Goal: Task Accomplishment & Management: Use online tool/utility

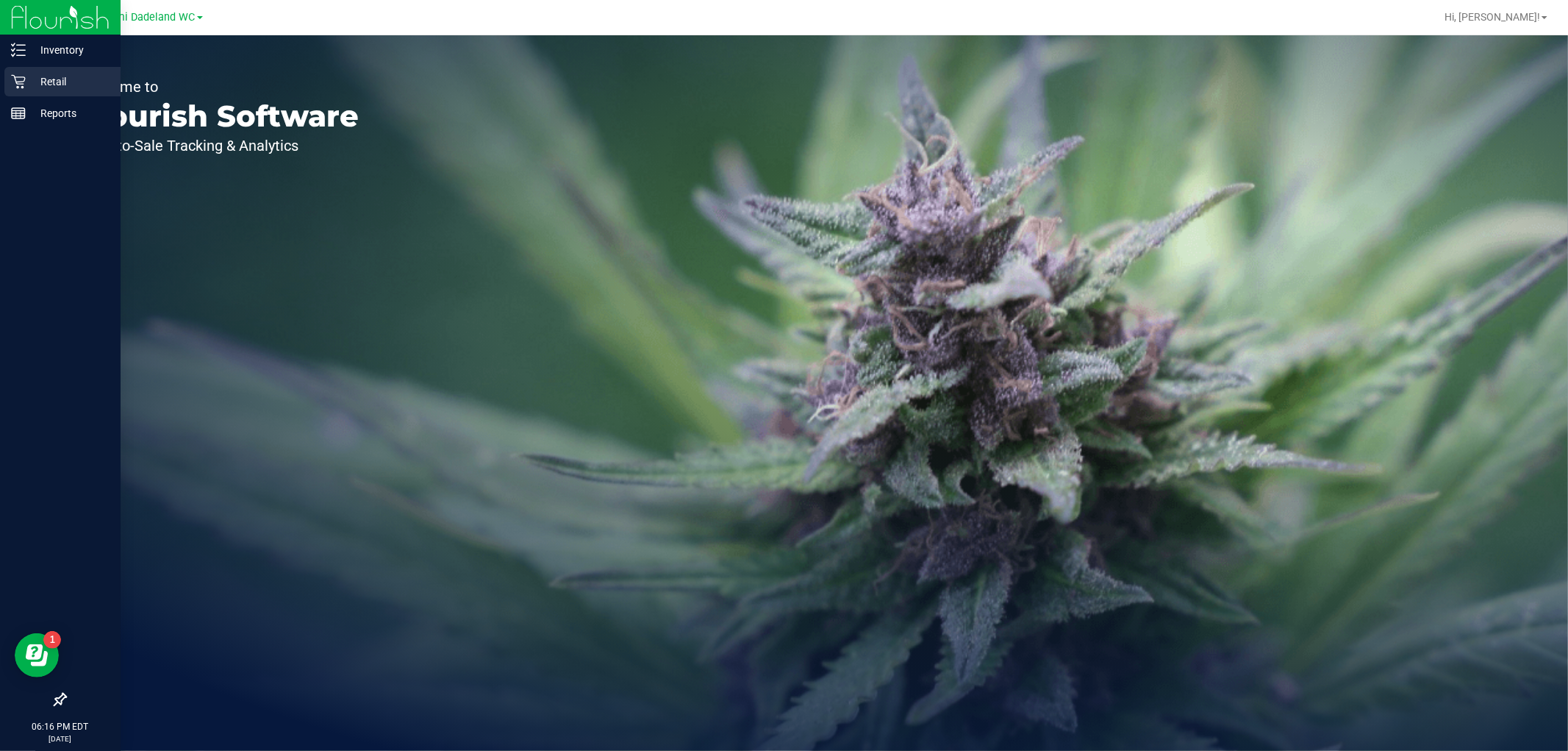
click at [44, 82] on p "Retail" at bounding box center [70, 81] width 88 height 18
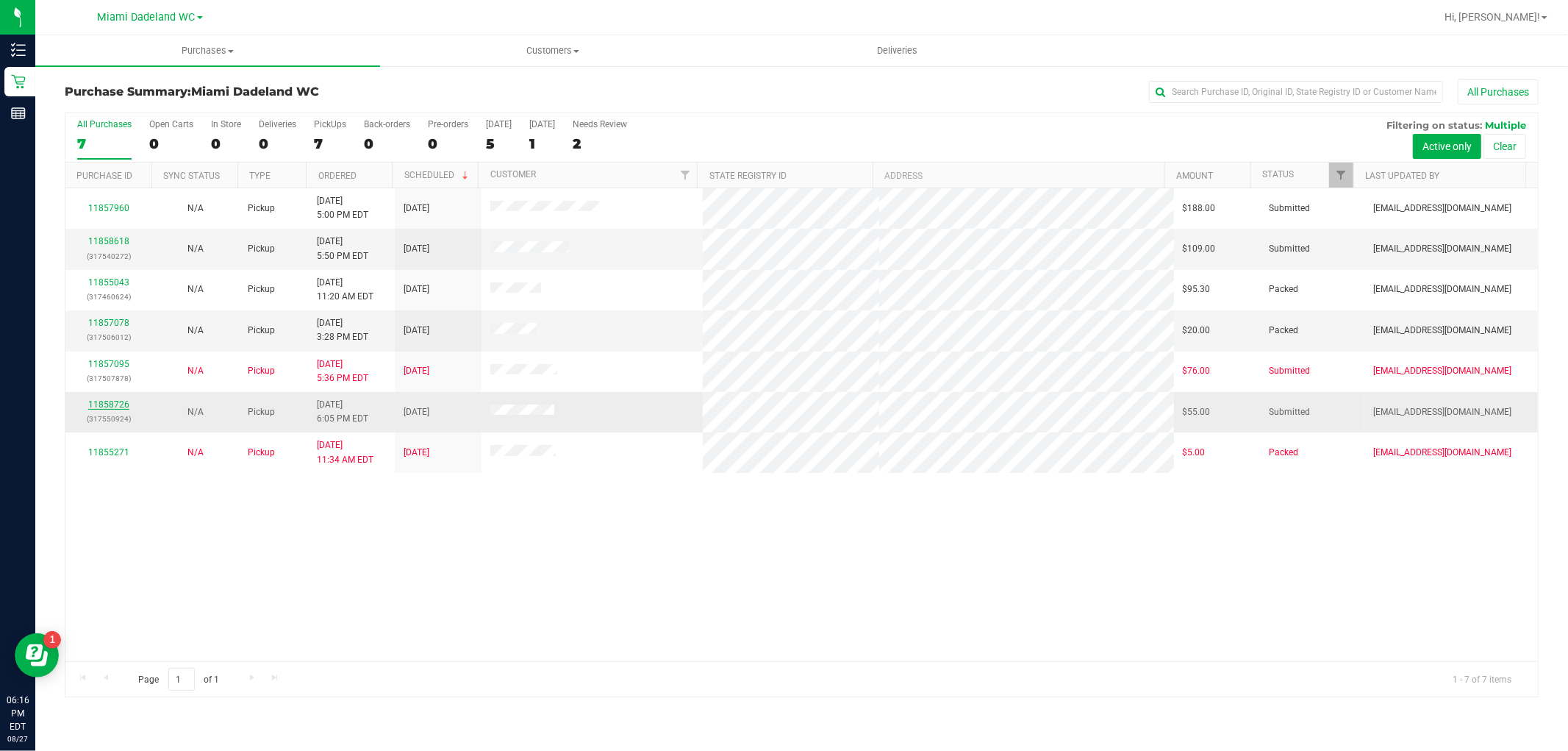
click at [105, 408] on link "11858726" at bounding box center [109, 404] width 41 height 10
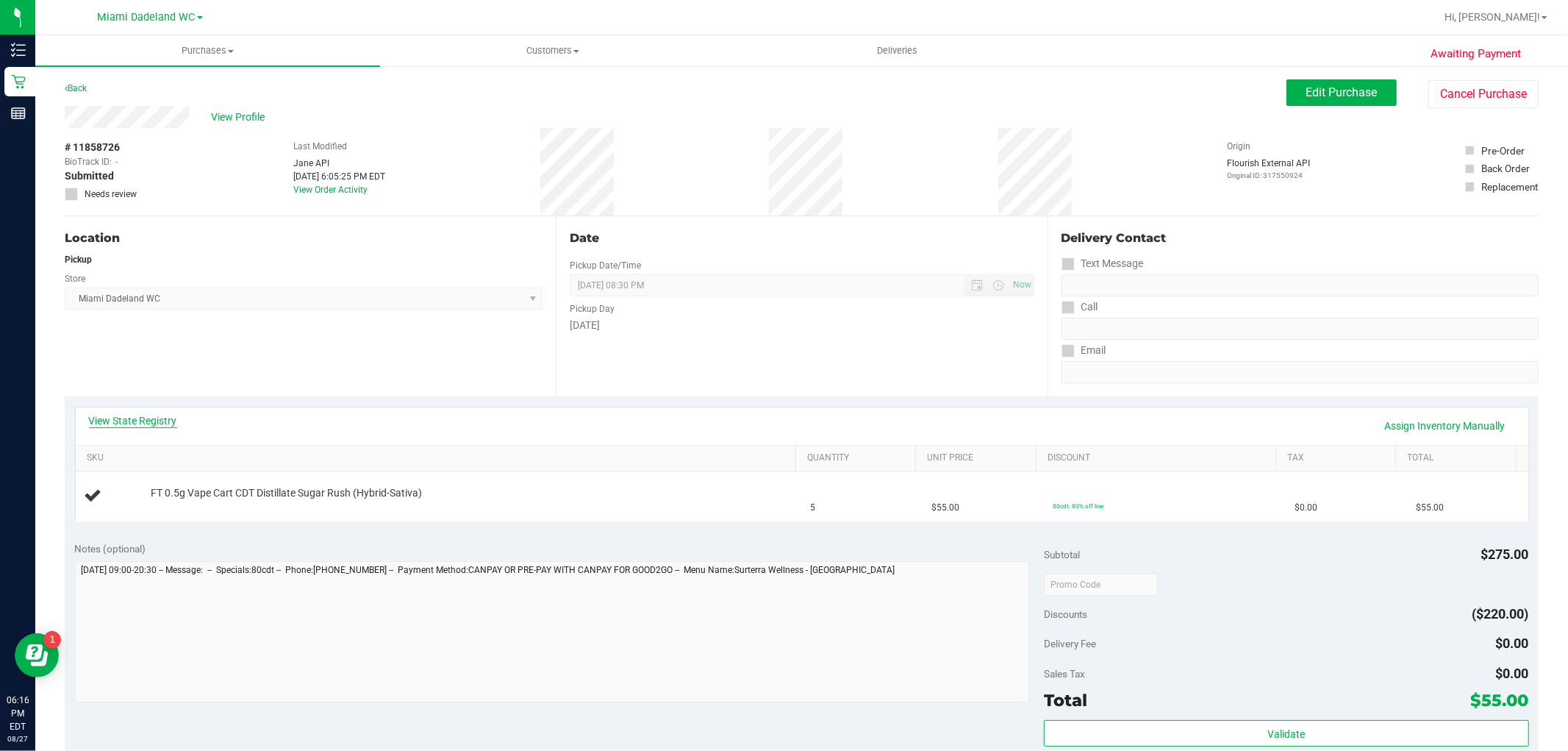
click at [119, 414] on link "View State Registry" at bounding box center [133, 420] width 88 height 15
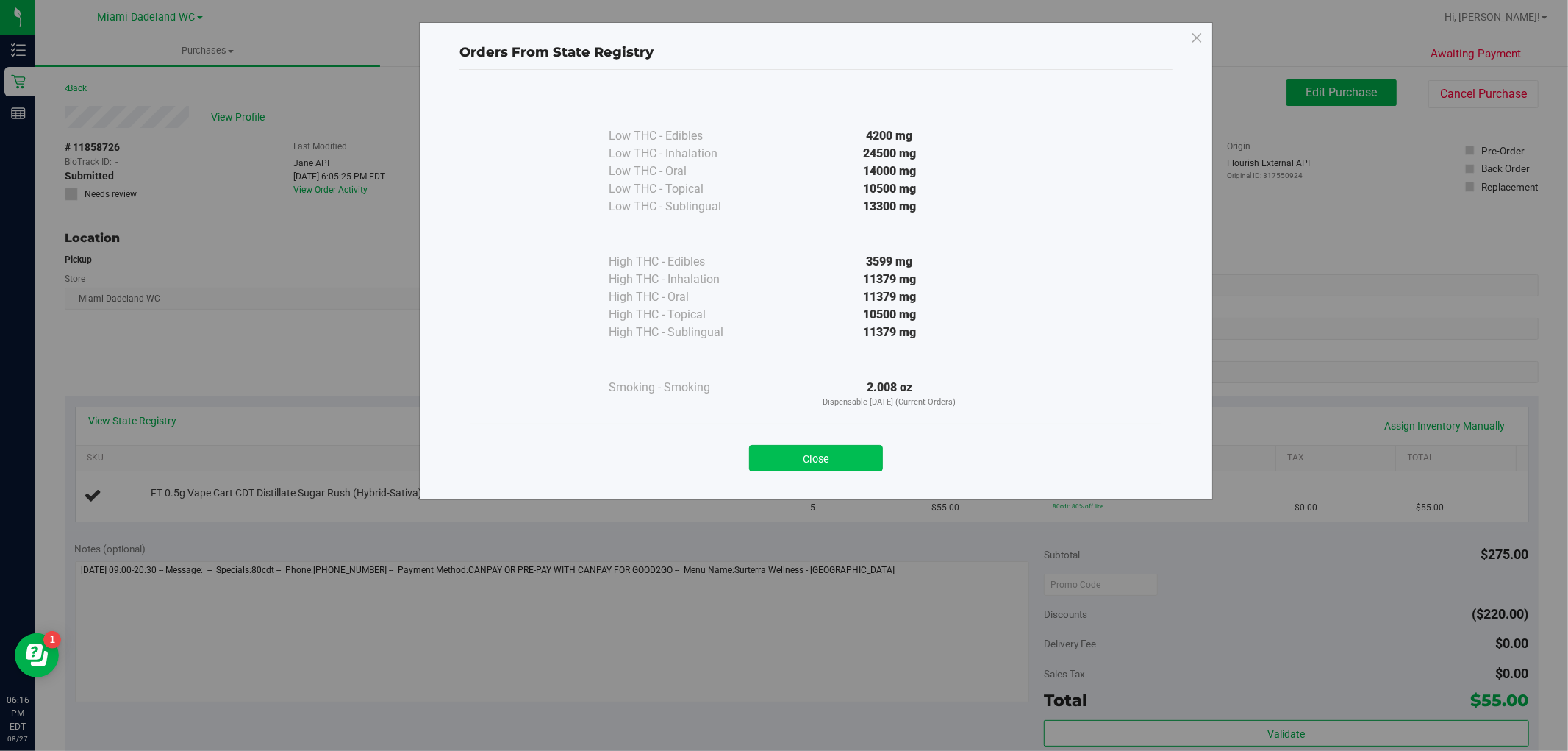
click at [775, 452] on button "Close" at bounding box center [816, 458] width 134 height 26
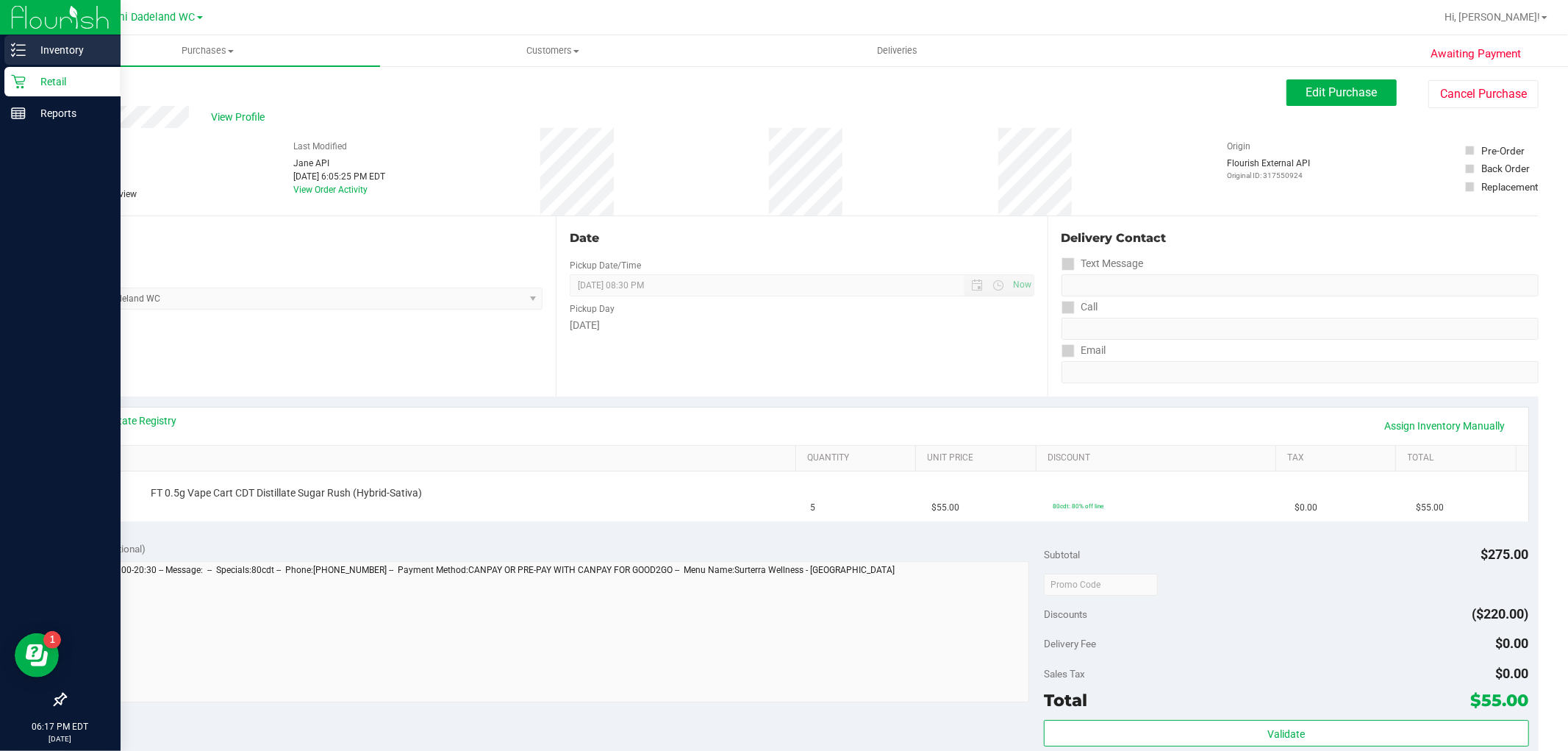
click at [35, 55] on p "Inventory" at bounding box center [70, 50] width 88 height 18
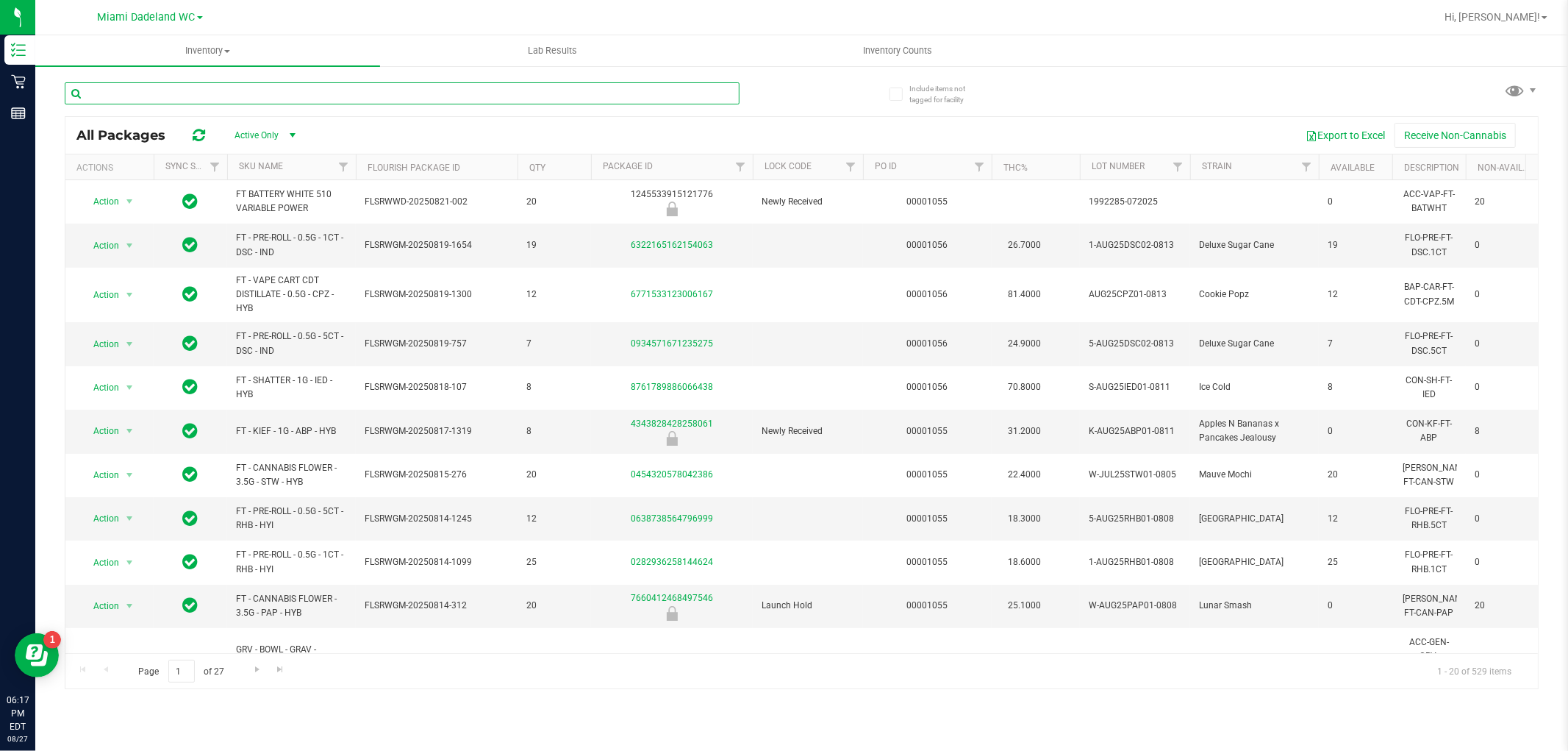
click at [283, 100] on input "text" at bounding box center [402, 93] width 675 height 22
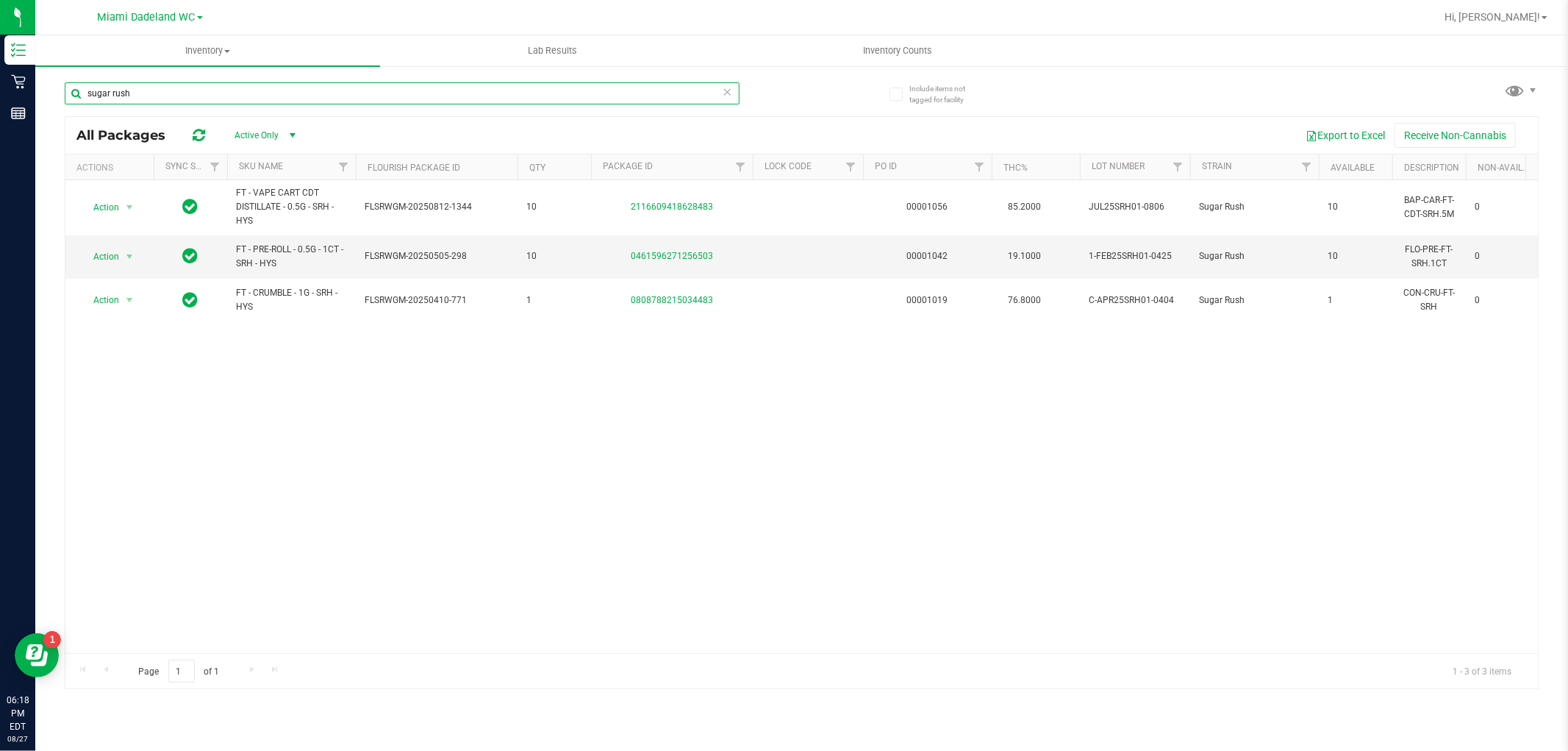
click at [155, 91] on input "sugar rush" at bounding box center [402, 93] width 675 height 22
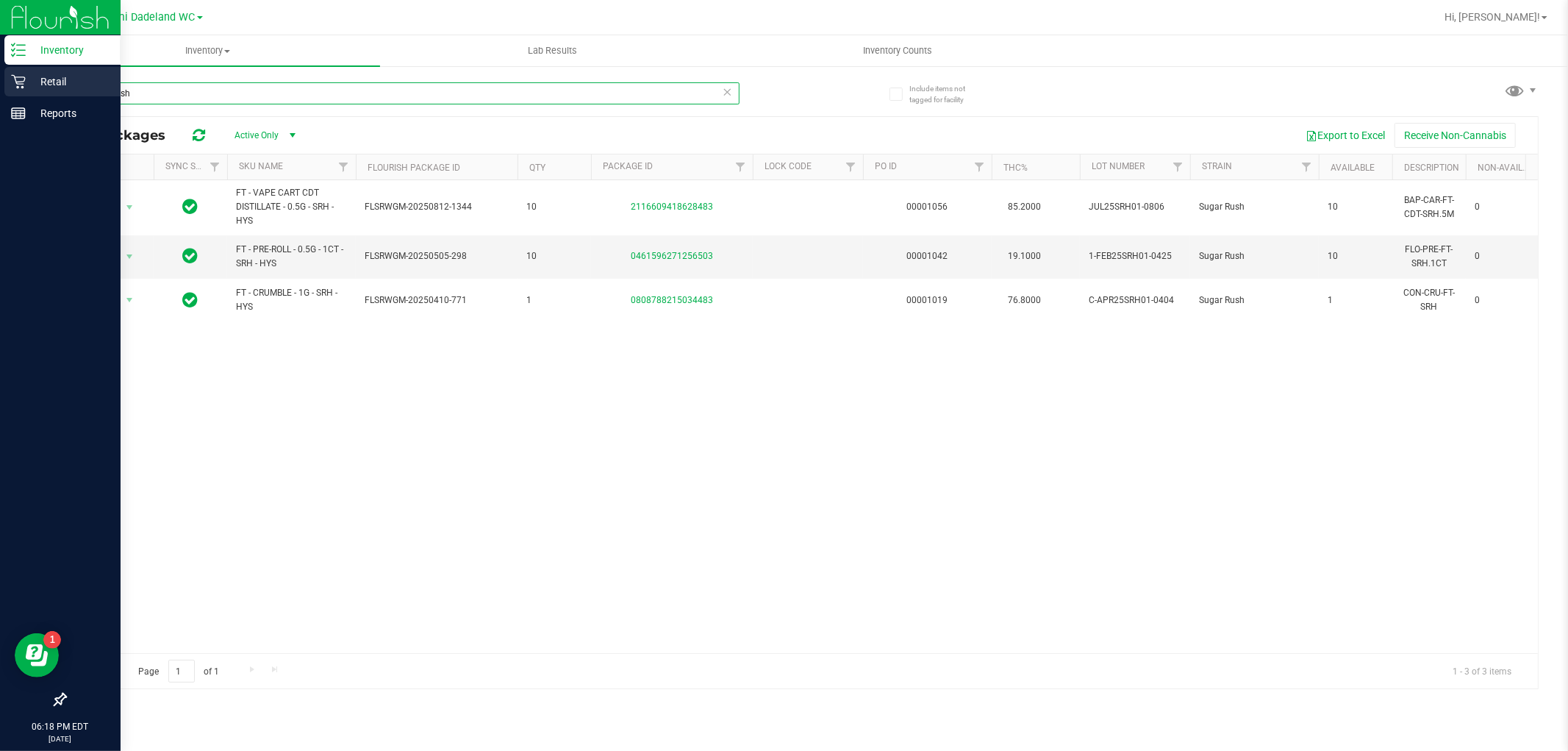
type input "sugar rush"
click at [37, 81] on p "Retail" at bounding box center [70, 81] width 88 height 18
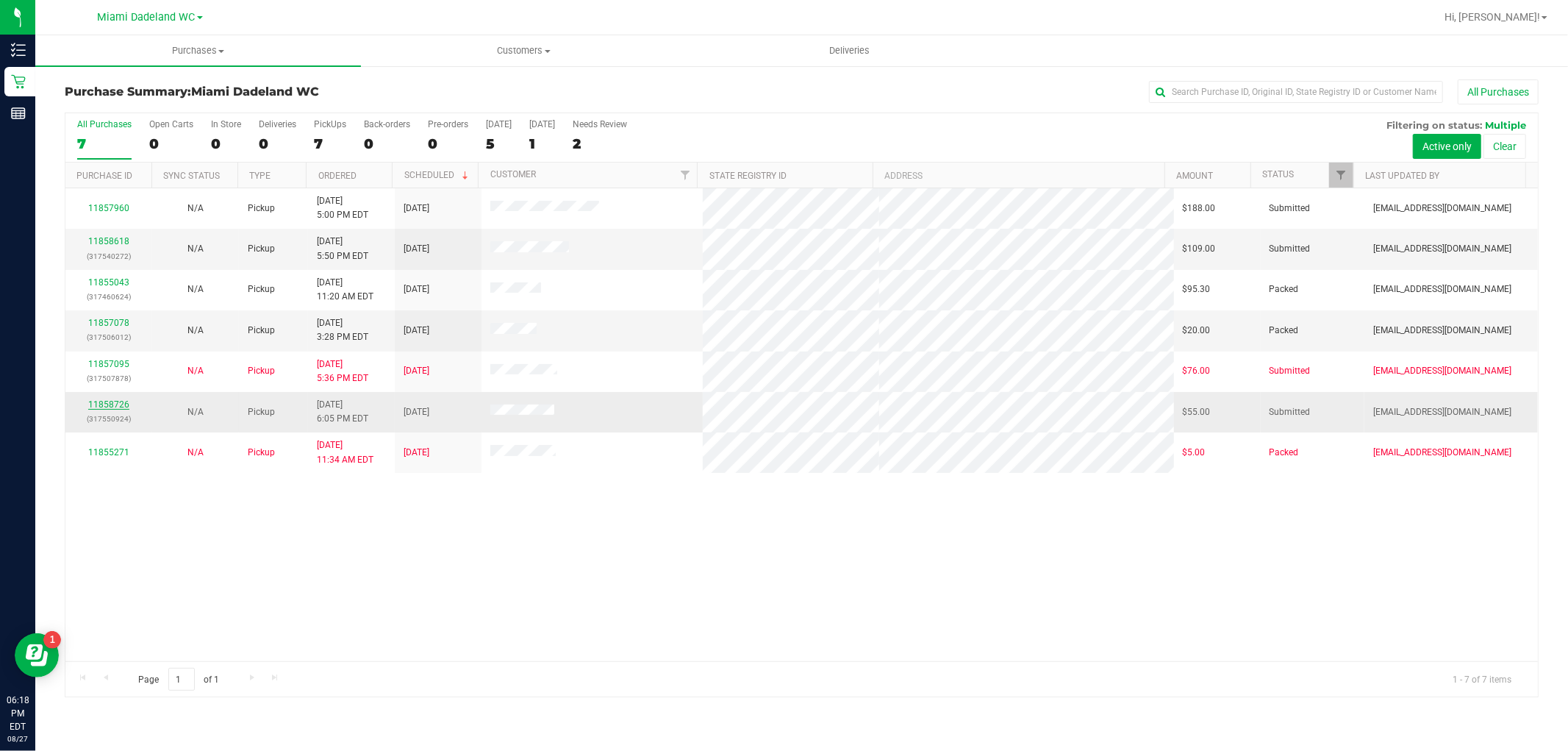
click at [103, 407] on link "11858726" at bounding box center [109, 404] width 41 height 10
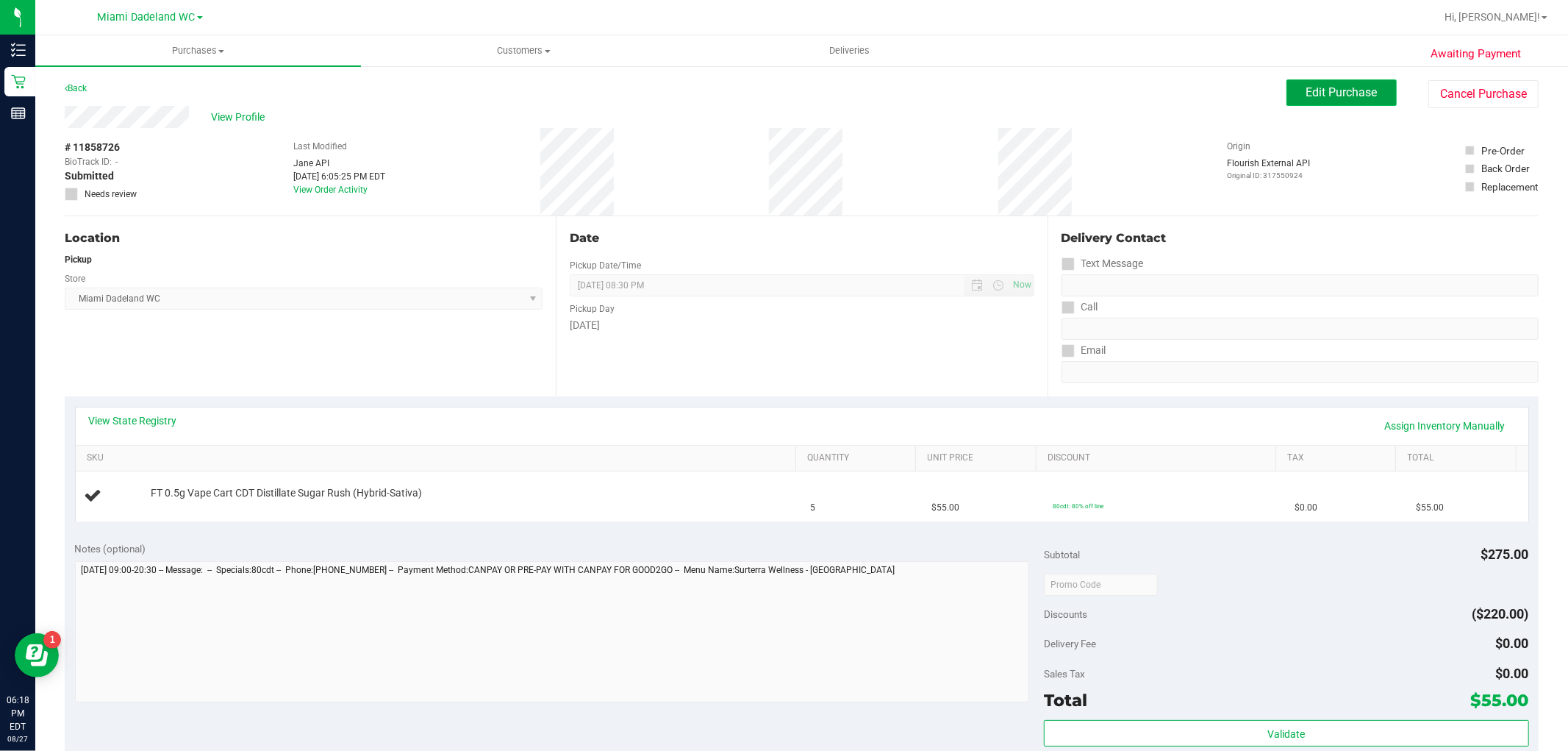
click at [1347, 92] on span "Edit Purchase" at bounding box center [1342, 92] width 71 height 14
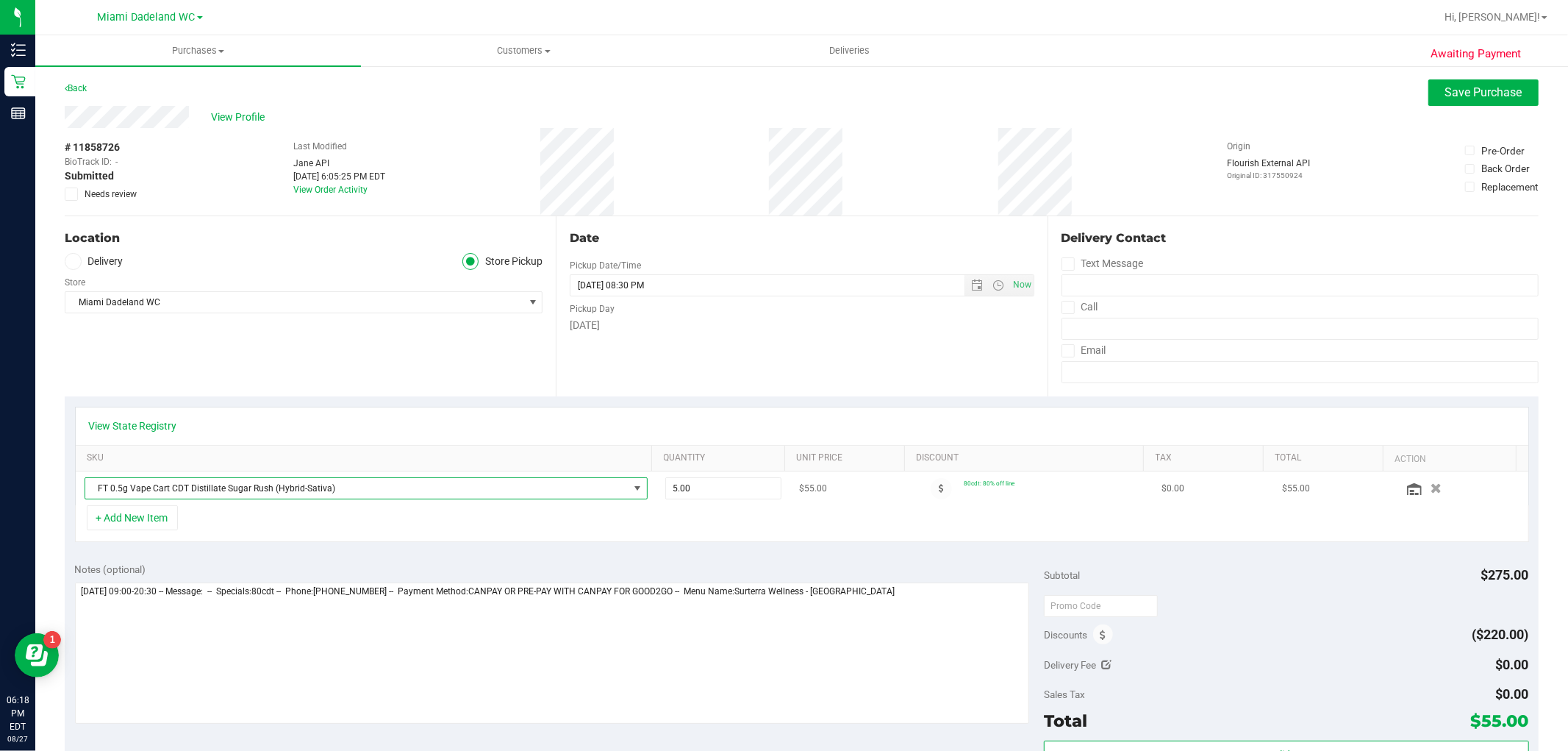
click at [552, 486] on span "FT 0.5g Vape Cart CDT Distillate Sugar Rush (Hybrid-Sativa)" at bounding box center [357, 488] width 543 height 21
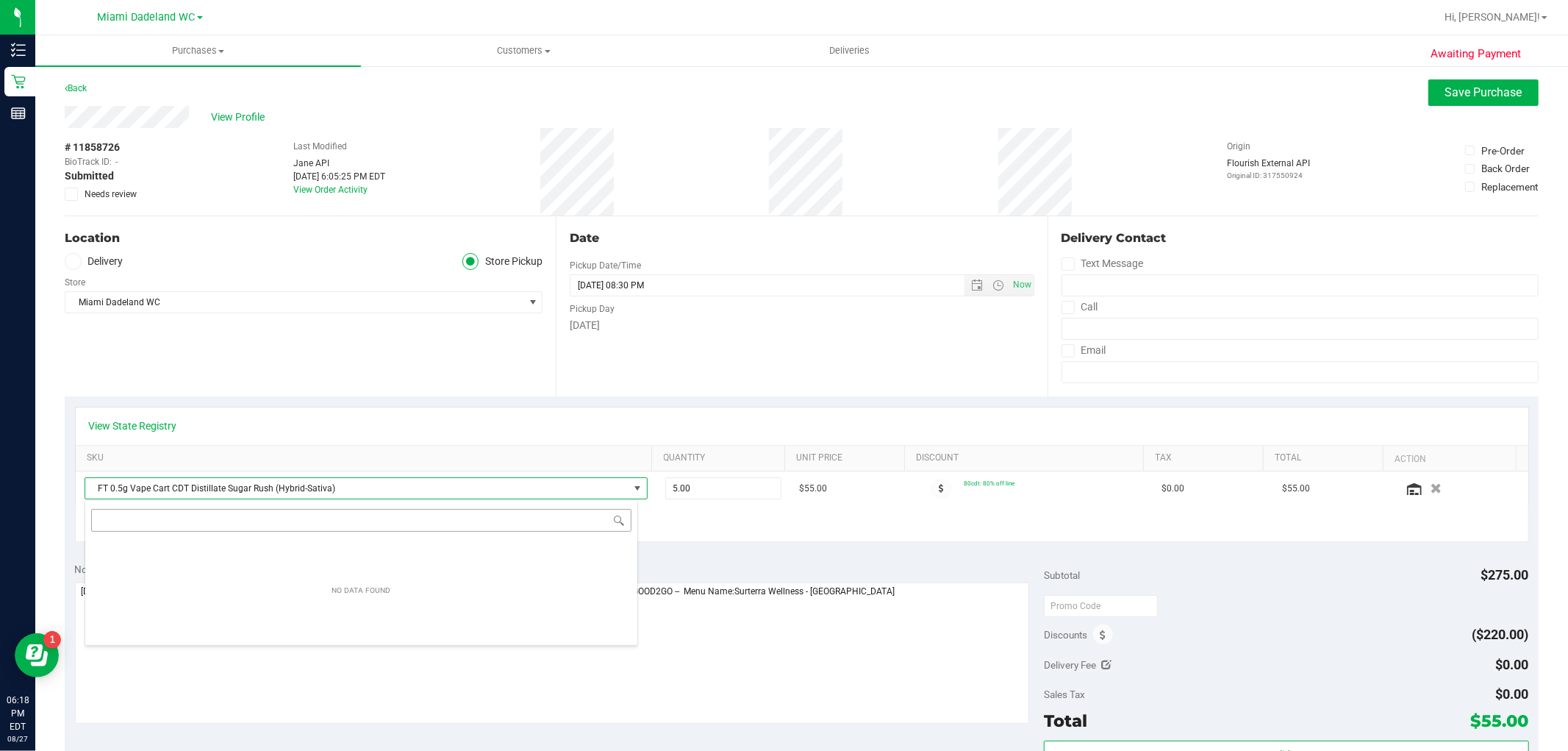
scroll to position [22, 548]
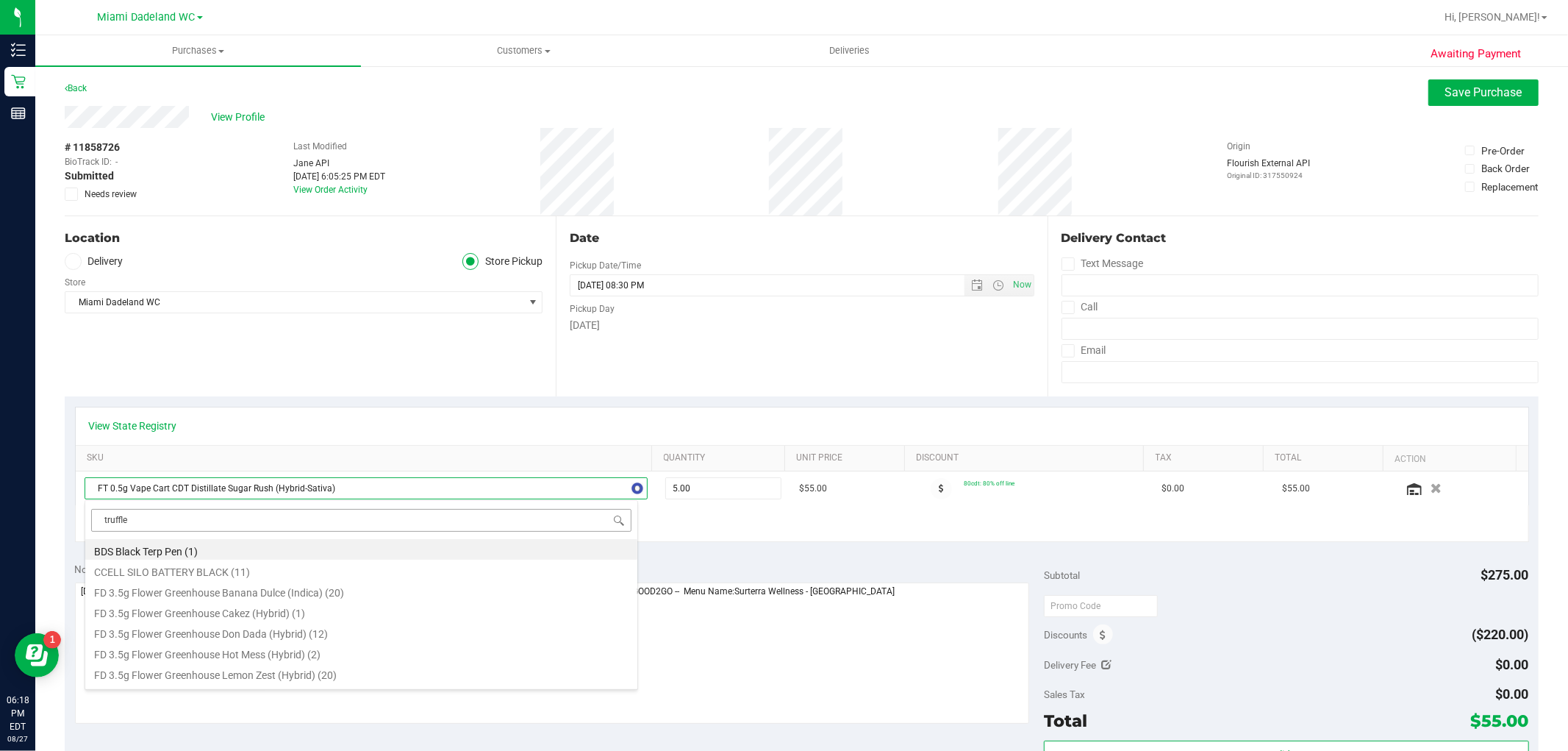
type input "truffle"
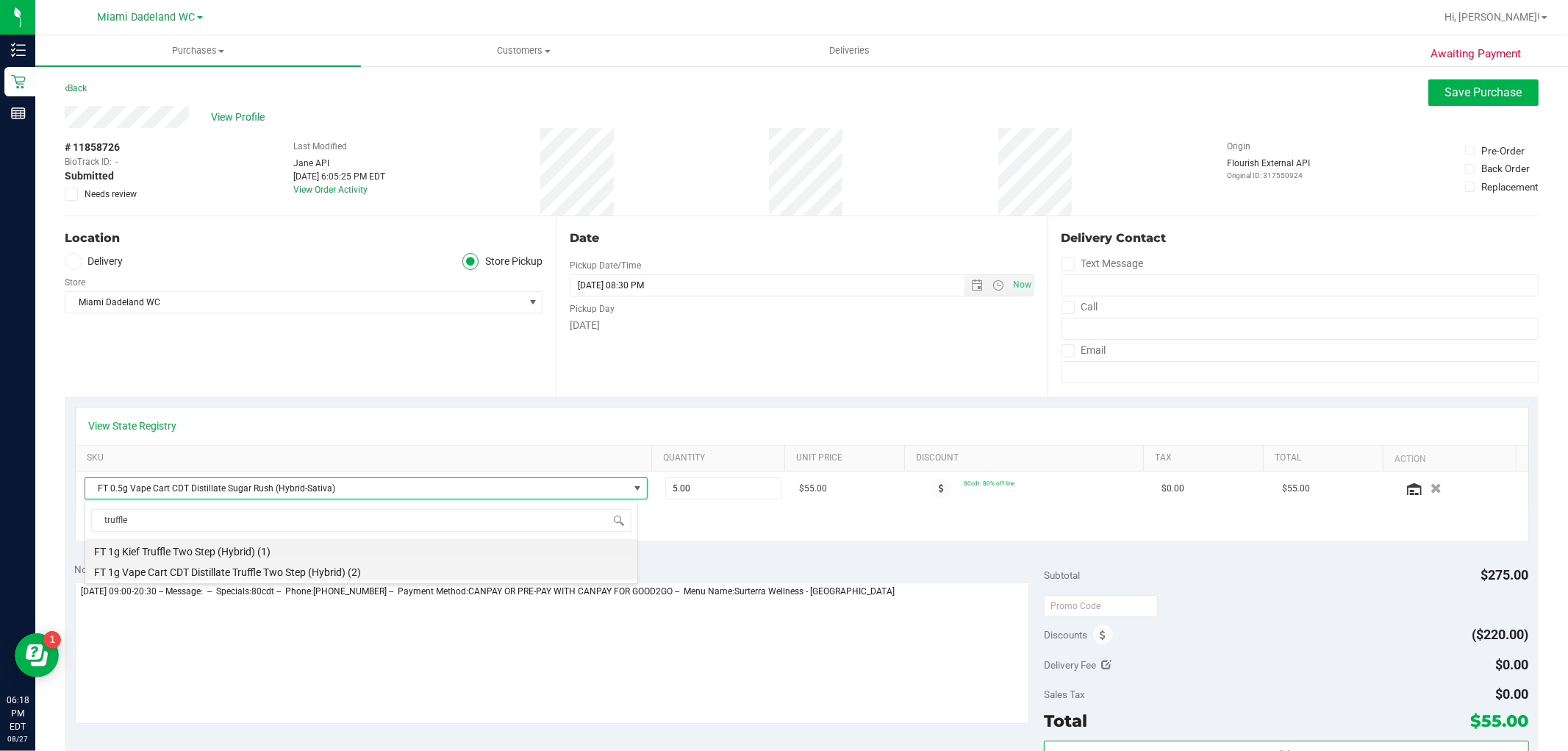
click at [319, 570] on li "FT 1g Vape Cart CDT Distillate Truffle Two Step (Hybrid) (2)" at bounding box center [361, 569] width 552 height 21
type input "1.00"
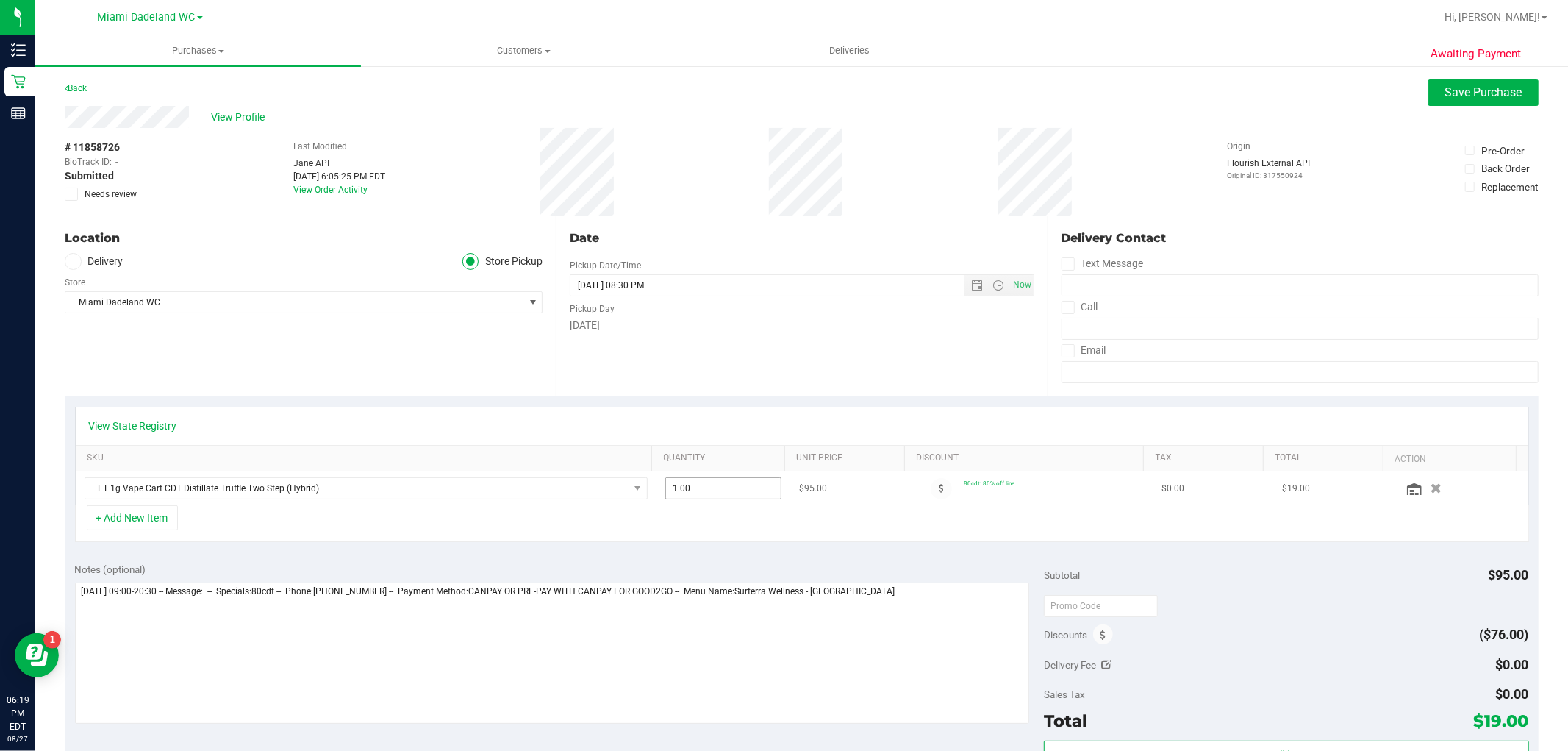
click at [714, 491] on span "1.00 1" at bounding box center [724, 488] width 116 height 22
click at [714, 491] on input "1" at bounding box center [724, 488] width 115 height 21
type input "2"
type input "2.00"
click at [648, 513] on div "+ Add New Item" at bounding box center [802, 523] width 1454 height 36
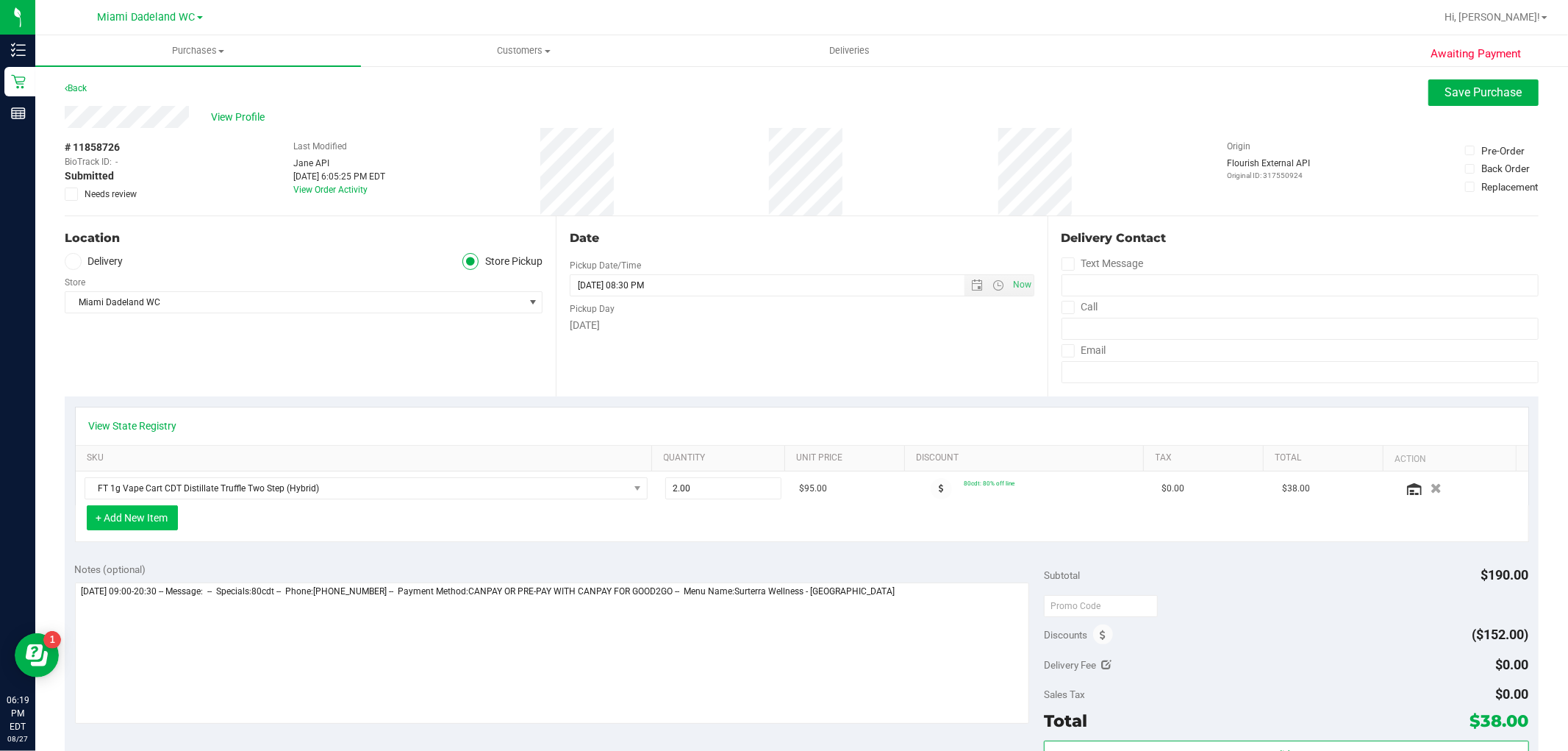
click at [125, 517] on button "+ Add New Item" at bounding box center [133, 517] width 92 height 25
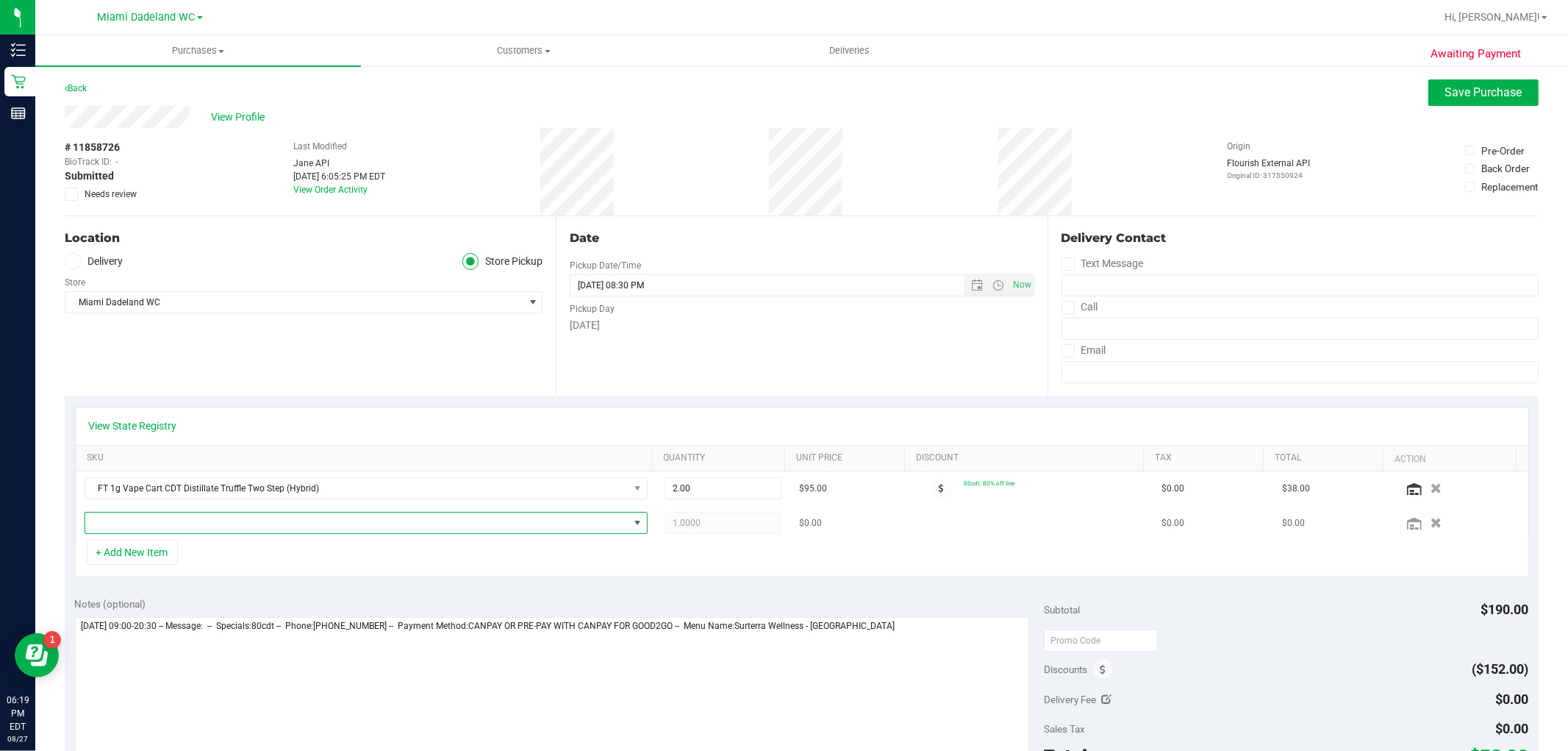
click at [148, 518] on span "NO DATA FOUND" at bounding box center [357, 523] width 543 height 21
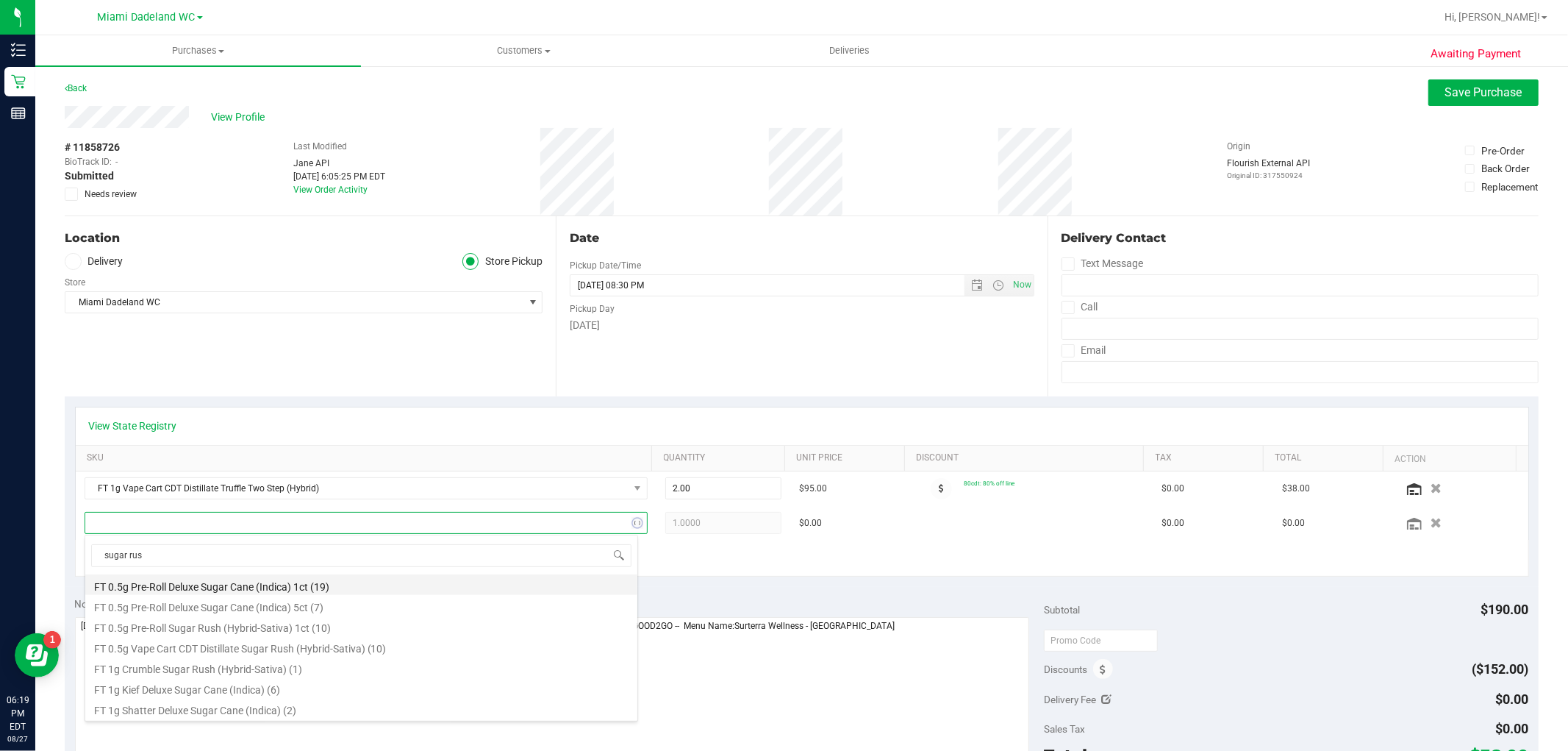
type input "sugar rush"
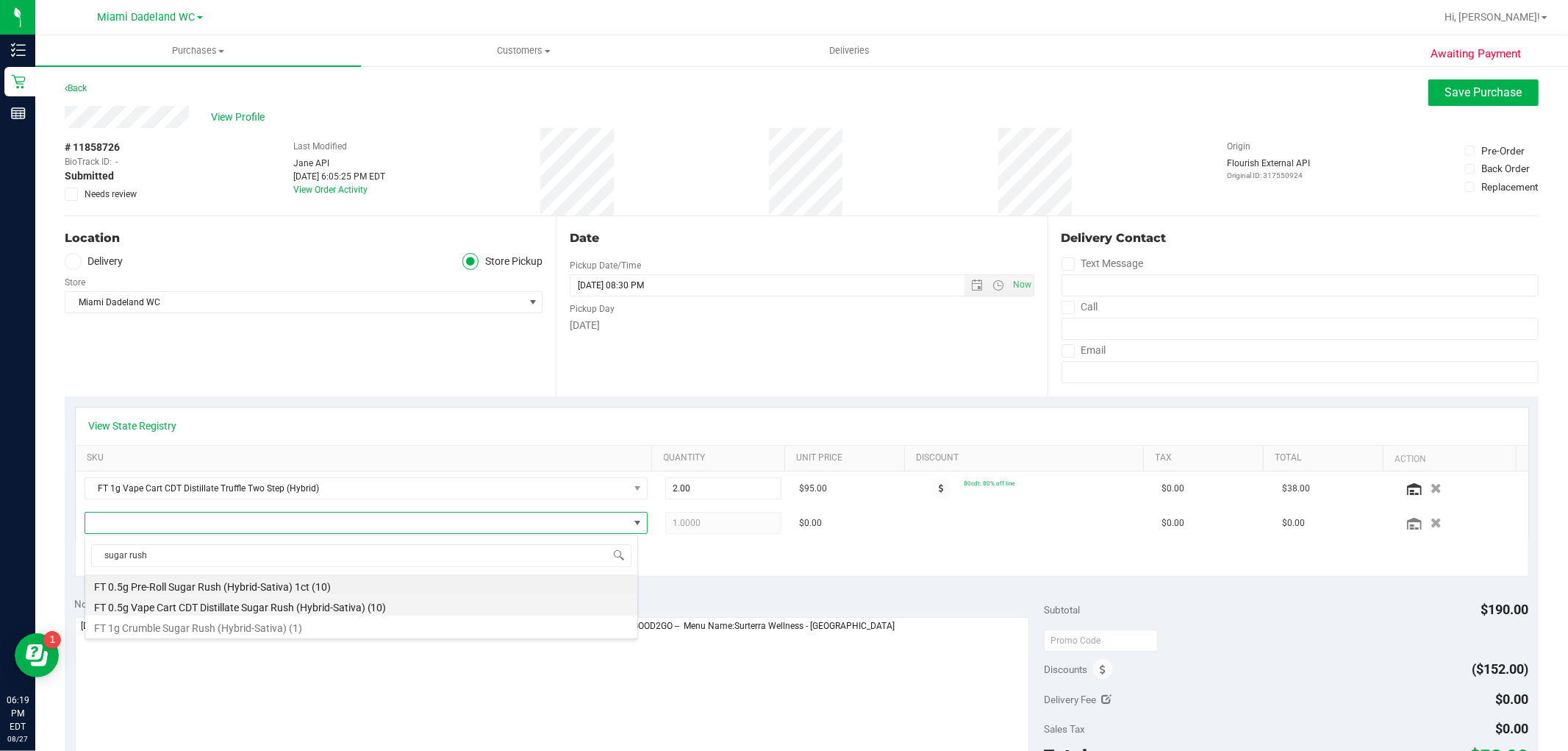
click at [194, 607] on li "FT 0.5g Vape Cart CDT Distillate Sugar Rush (Hybrid-Sativa) (10)" at bounding box center [361, 605] width 552 height 21
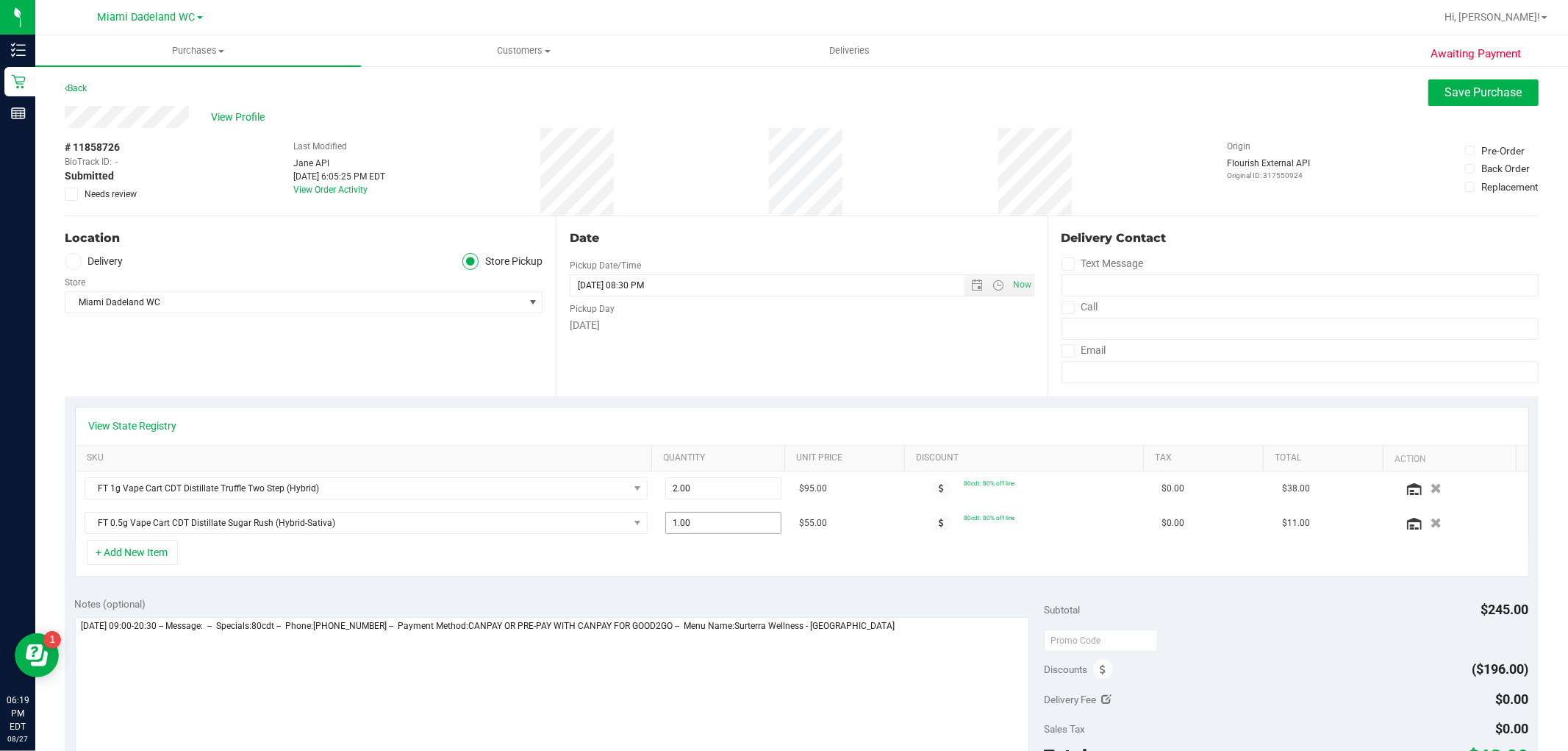
click at [727, 523] on span "1.00 1" at bounding box center [724, 523] width 116 height 22
click at [727, 523] on input "1" at bounding box center [724, 523] width 115 height 21
type input "3"
type input "3.00"
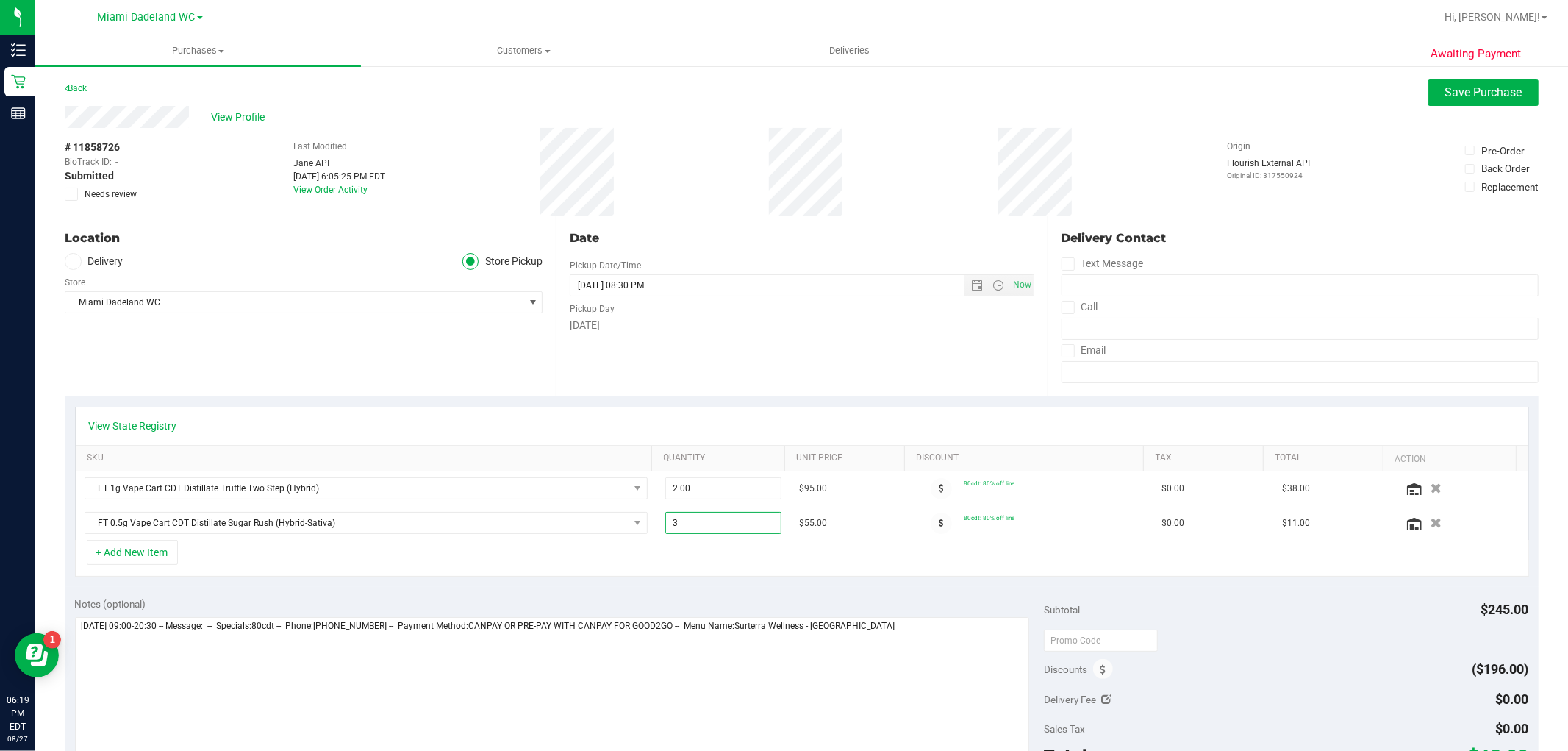
click at [665, 553] on div "+ Add New Item" at bounding box center [802, 558] width 1454 height 36
click at [1453, 89] on span "Save Purchase" at bounding box center [1484, 92] width 78 height 14
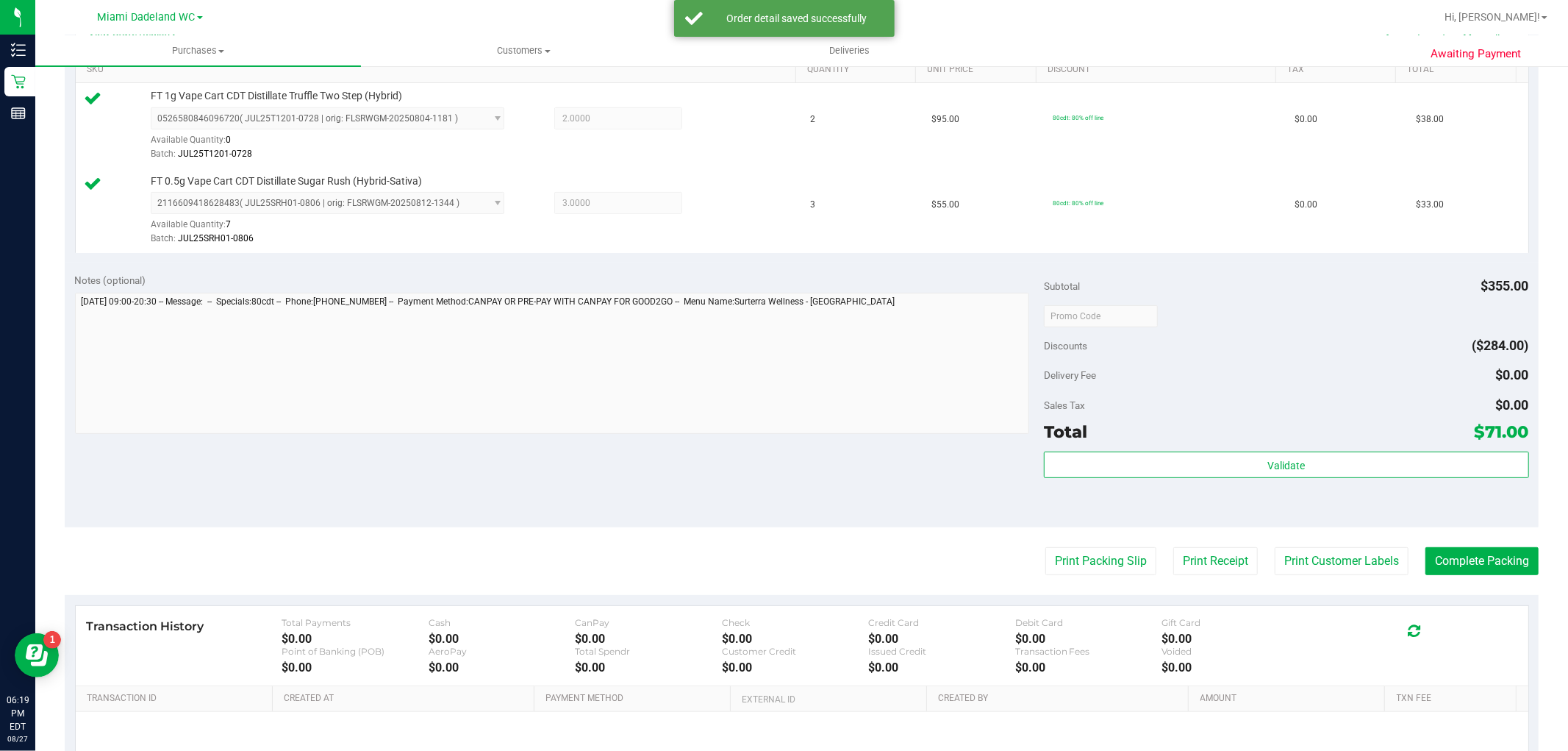
scroll to position [490, 0]
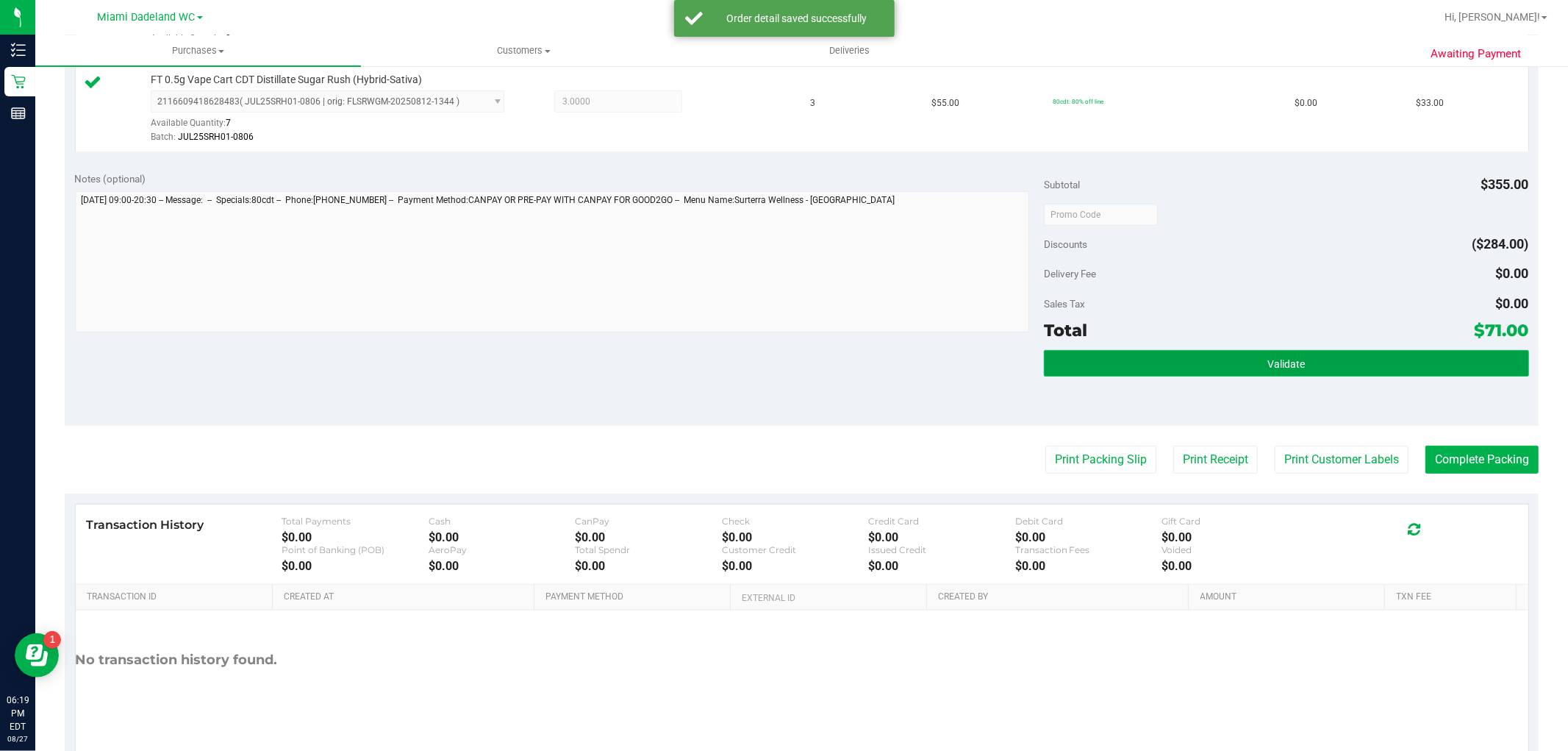
click at [1234, 361] on button "Validate" at bounding box center [1286, 363] width 485 height 26
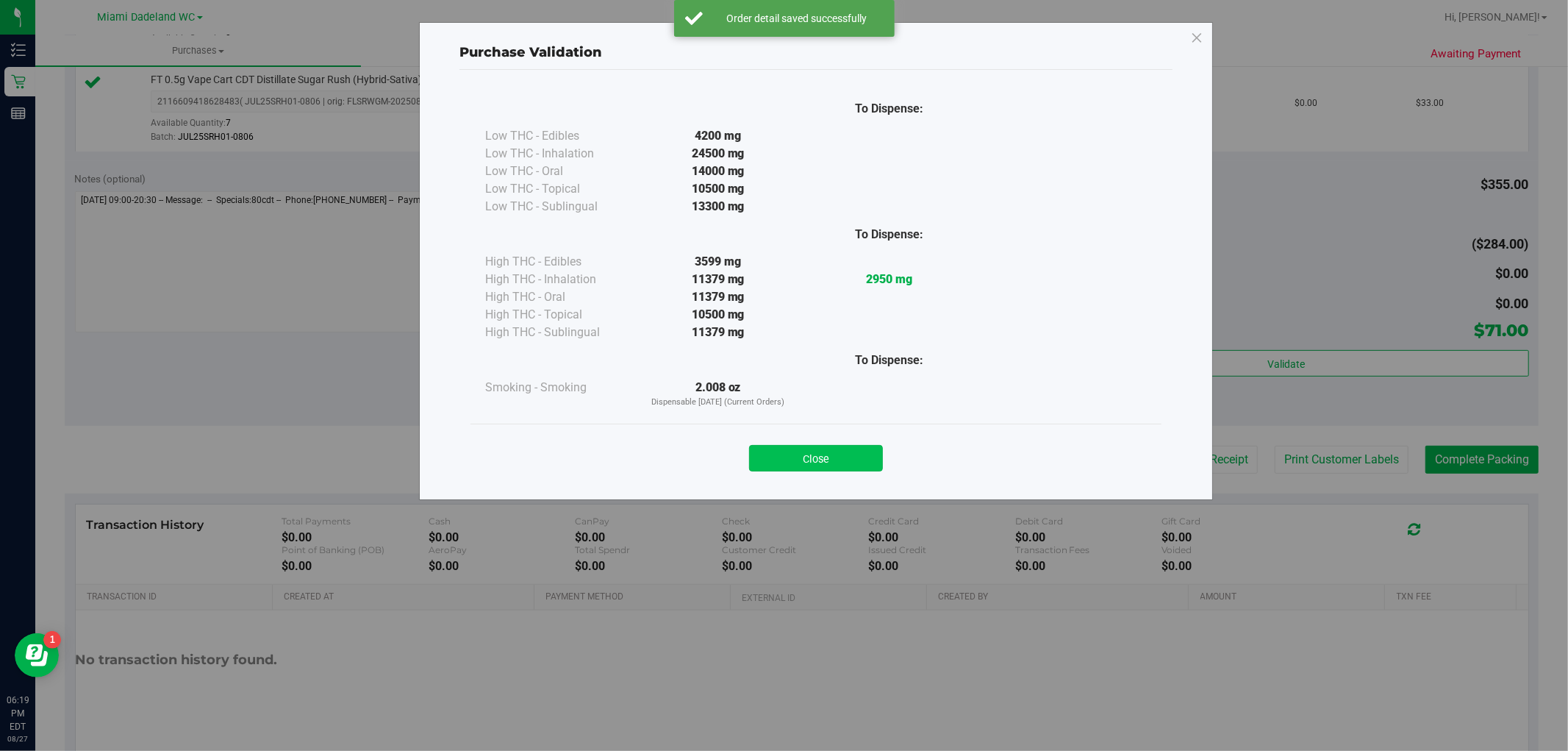
click at [812, 457] on button "Close" at bounding box center [816, 458] width 134 height 26
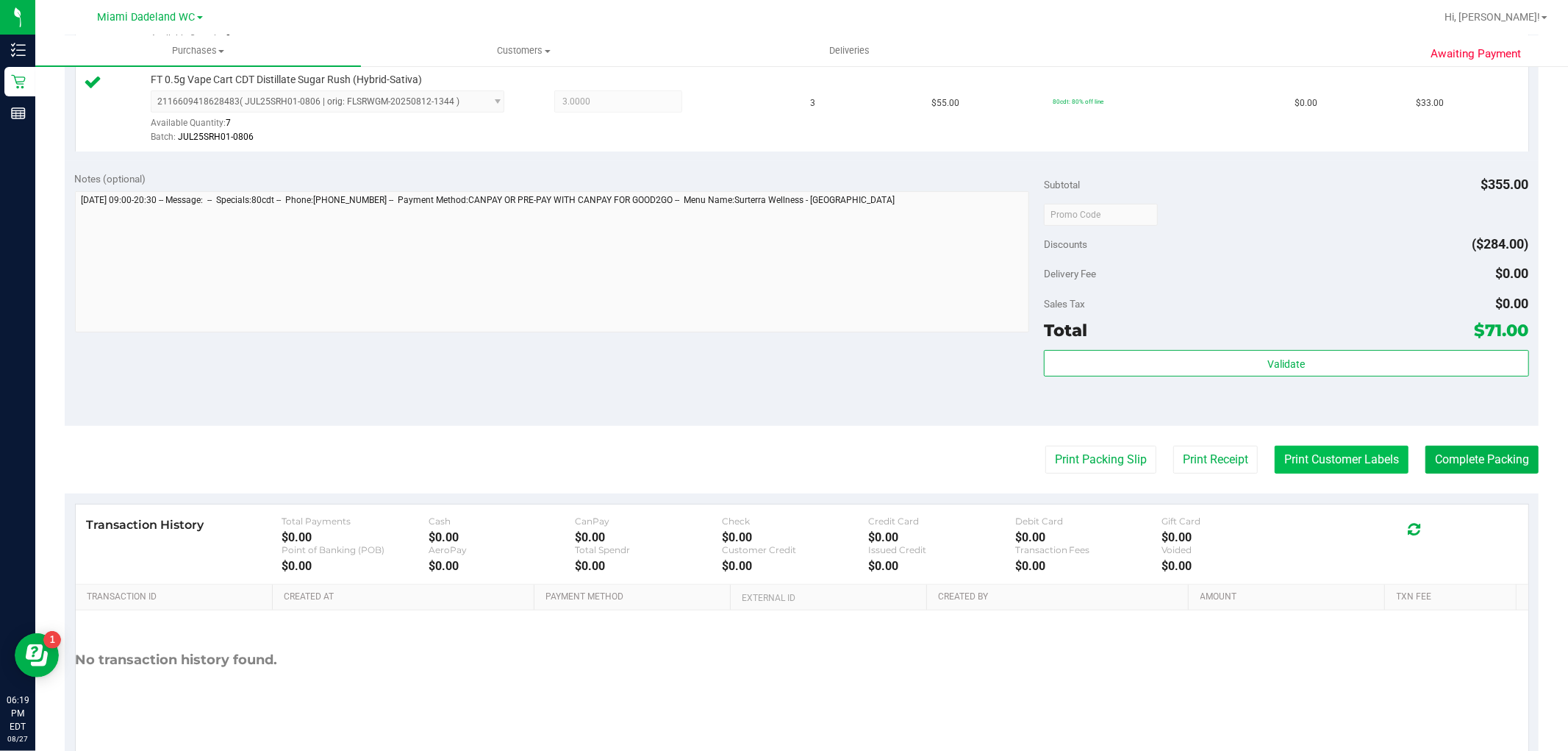
click at [1335, 460] on button "Print Customer Labels" at bounding box center [1342, 459] width 134 height 28
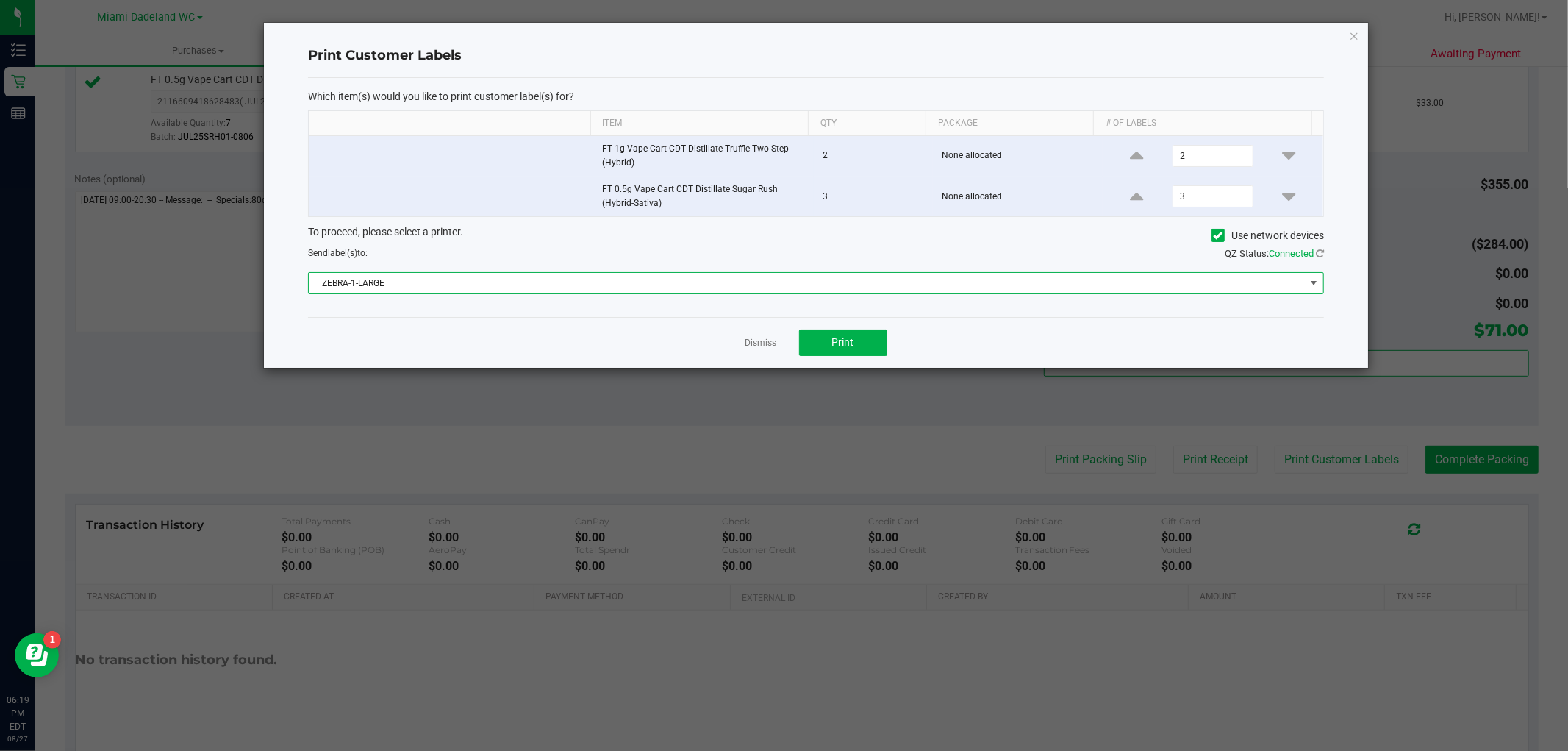
click at [752, 288] on span "ZEBRA-1-LARGE" at bounding box center [806, 283] width 996 height 21
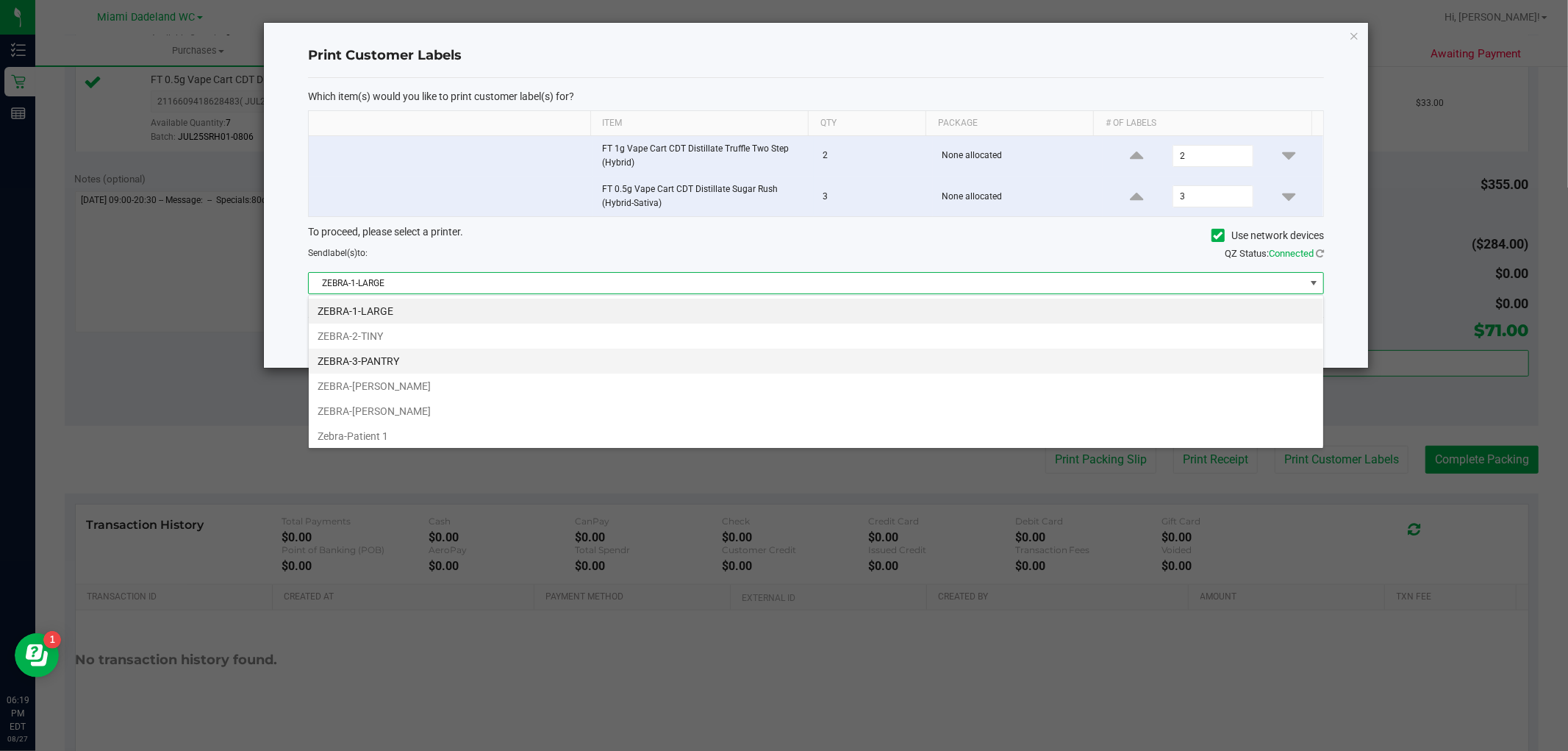
scroll to position [22, 1016]
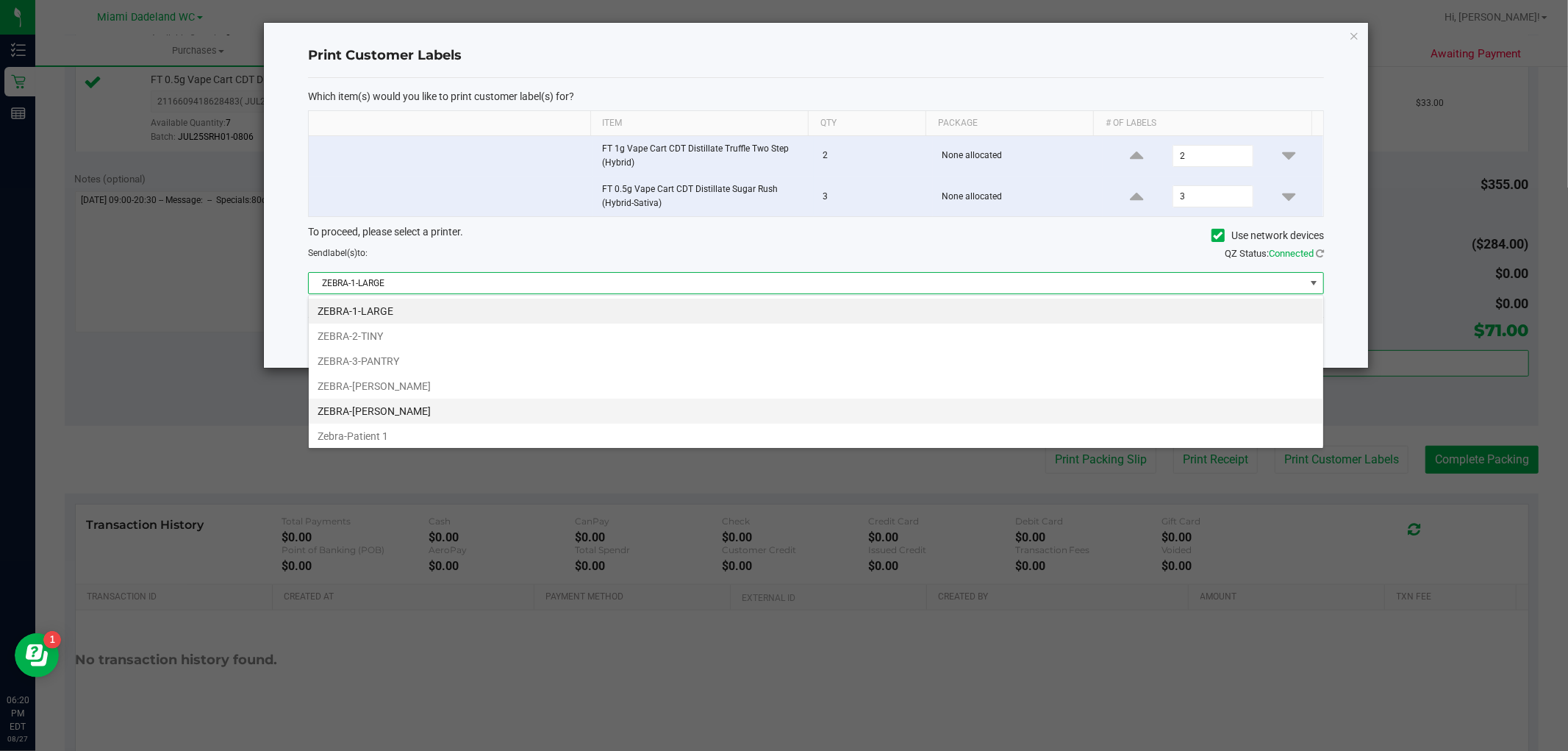
click at [437, 400] on li "ZEBRA-[PERSON_NAME]" at bounding box center [816, 411] width 1014 height 25
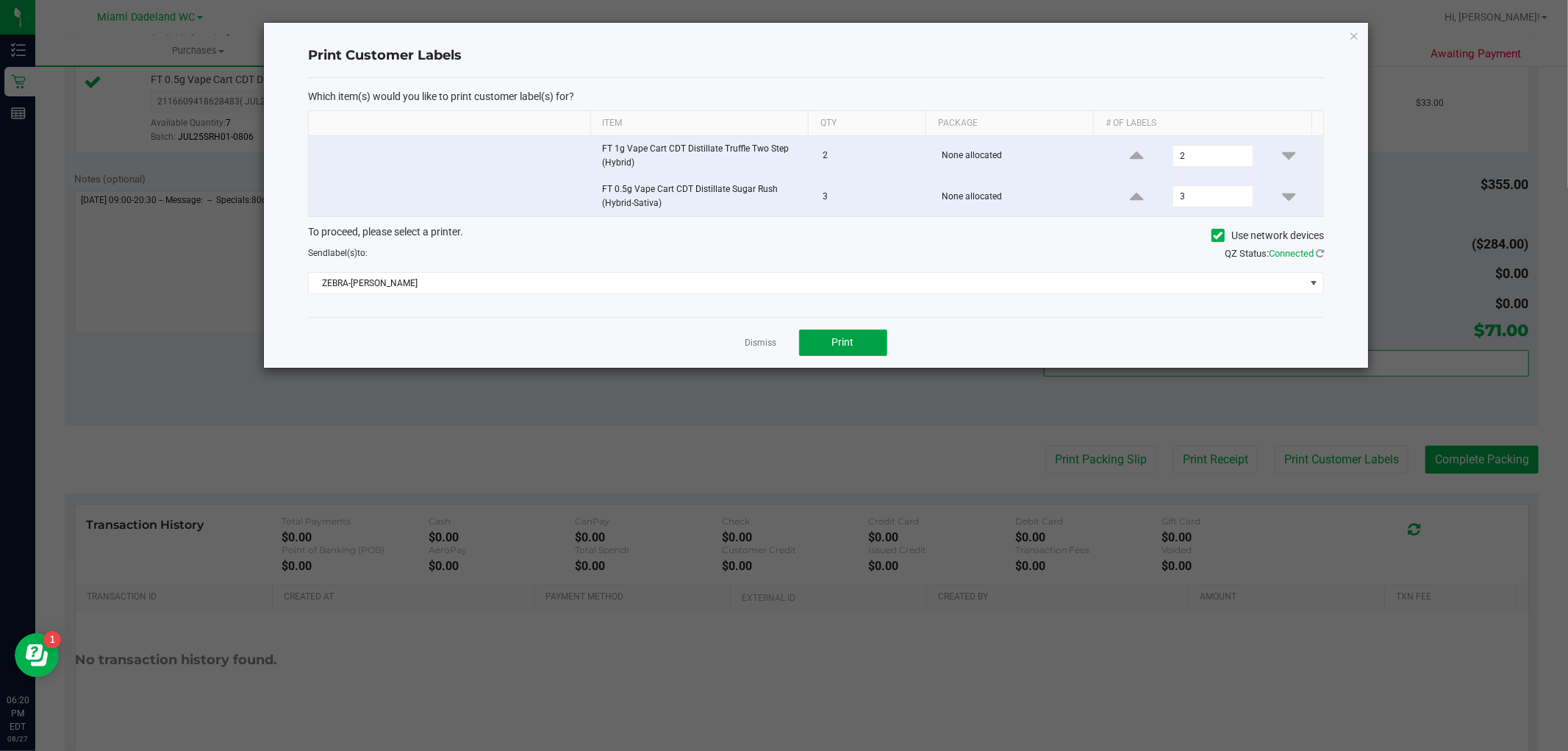
click at [813, 332] on button "Print" at bounding box center [843, 343] width 88 height 26
click at [751, 333] on div "Dismiss Print" at bounding box center [816, 342] width 1016 height 50
click at [751, 342] on link "Dismiss" at bounding box center [761, 343] width 32 height 12
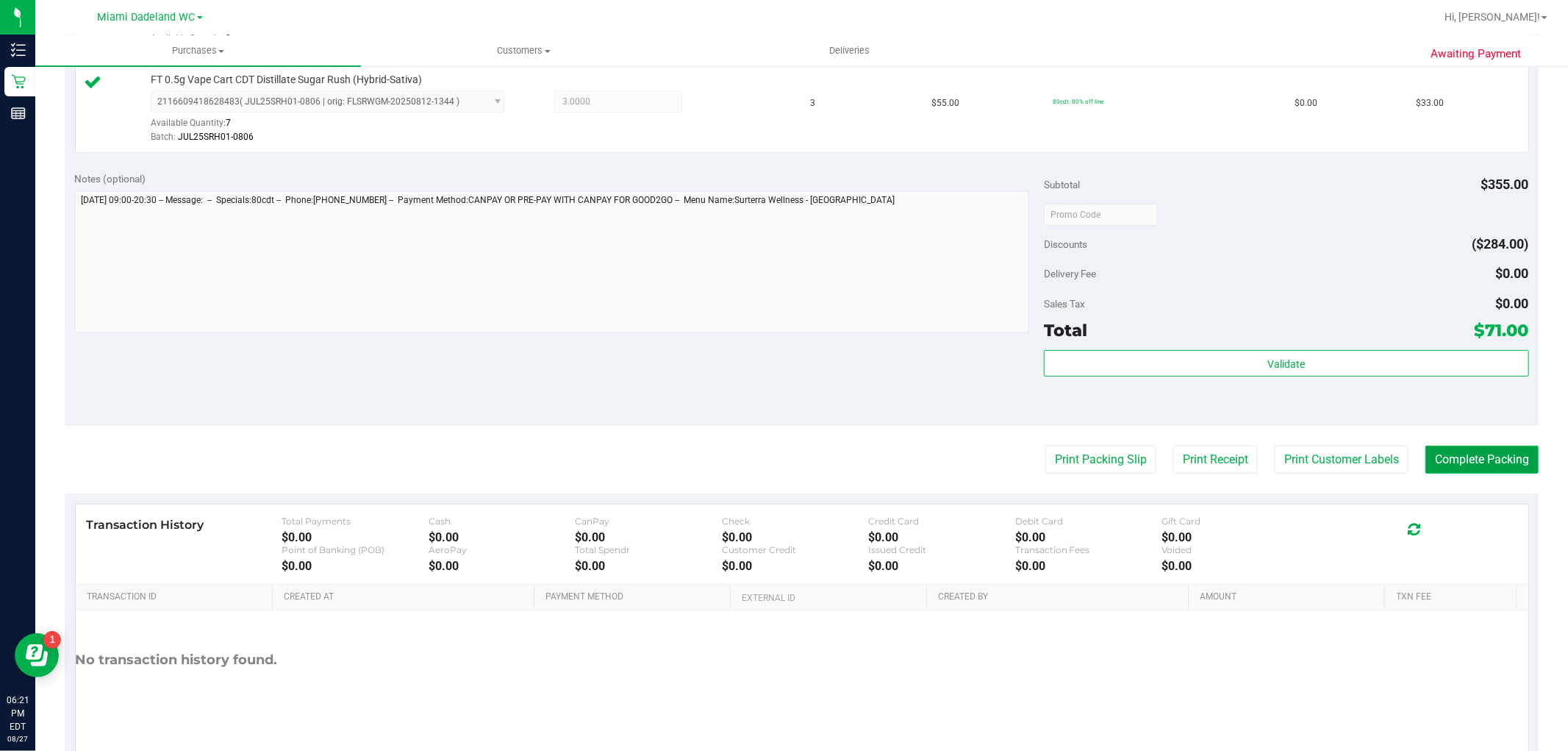
click at [1497, 455] on button "Complete Packing" at bounding box center [1482, 459] width 113 height 28
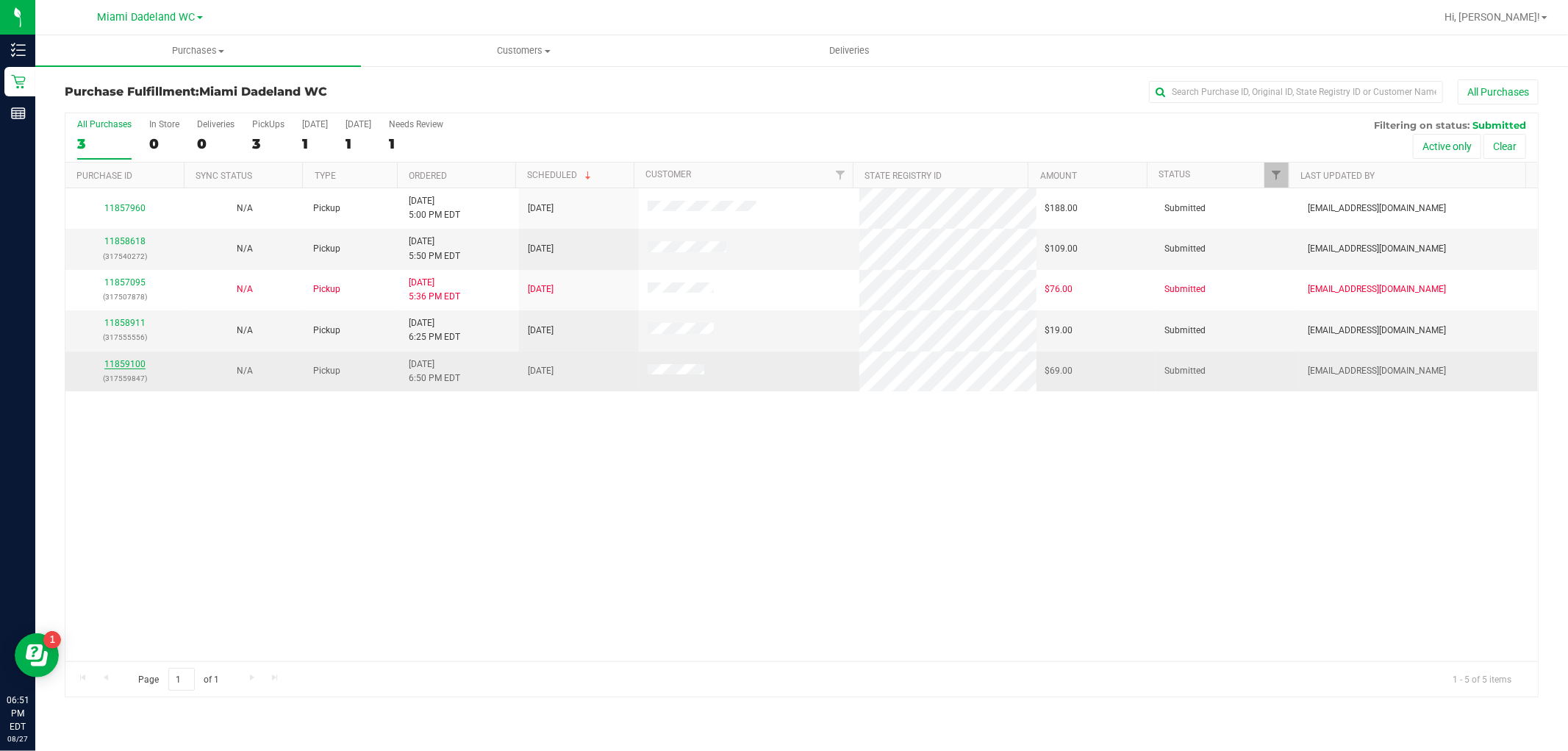
click at [130, 363] on link "11859100" at bounding box center [125, 364] width 41 height 10
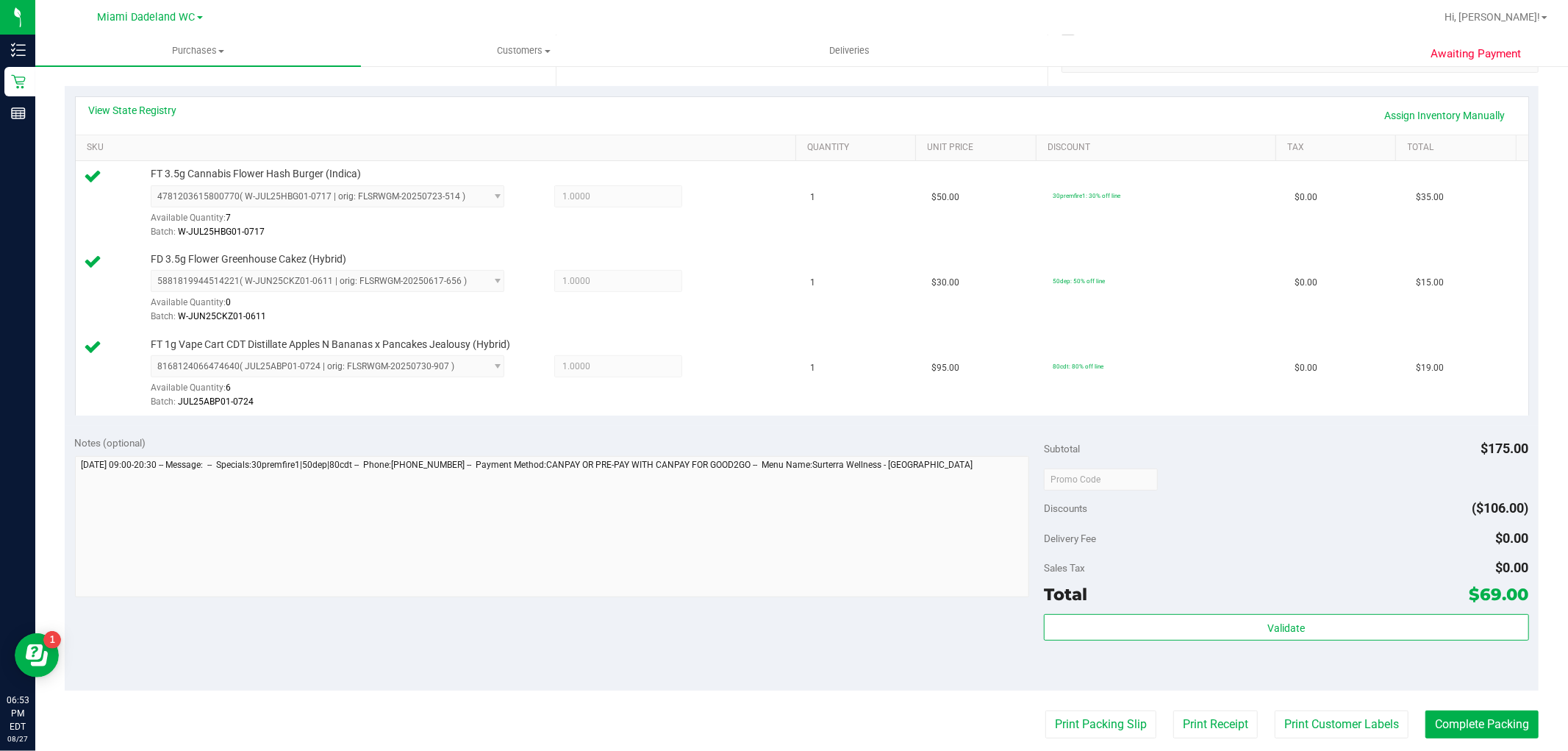
scroll to position [327, 0]
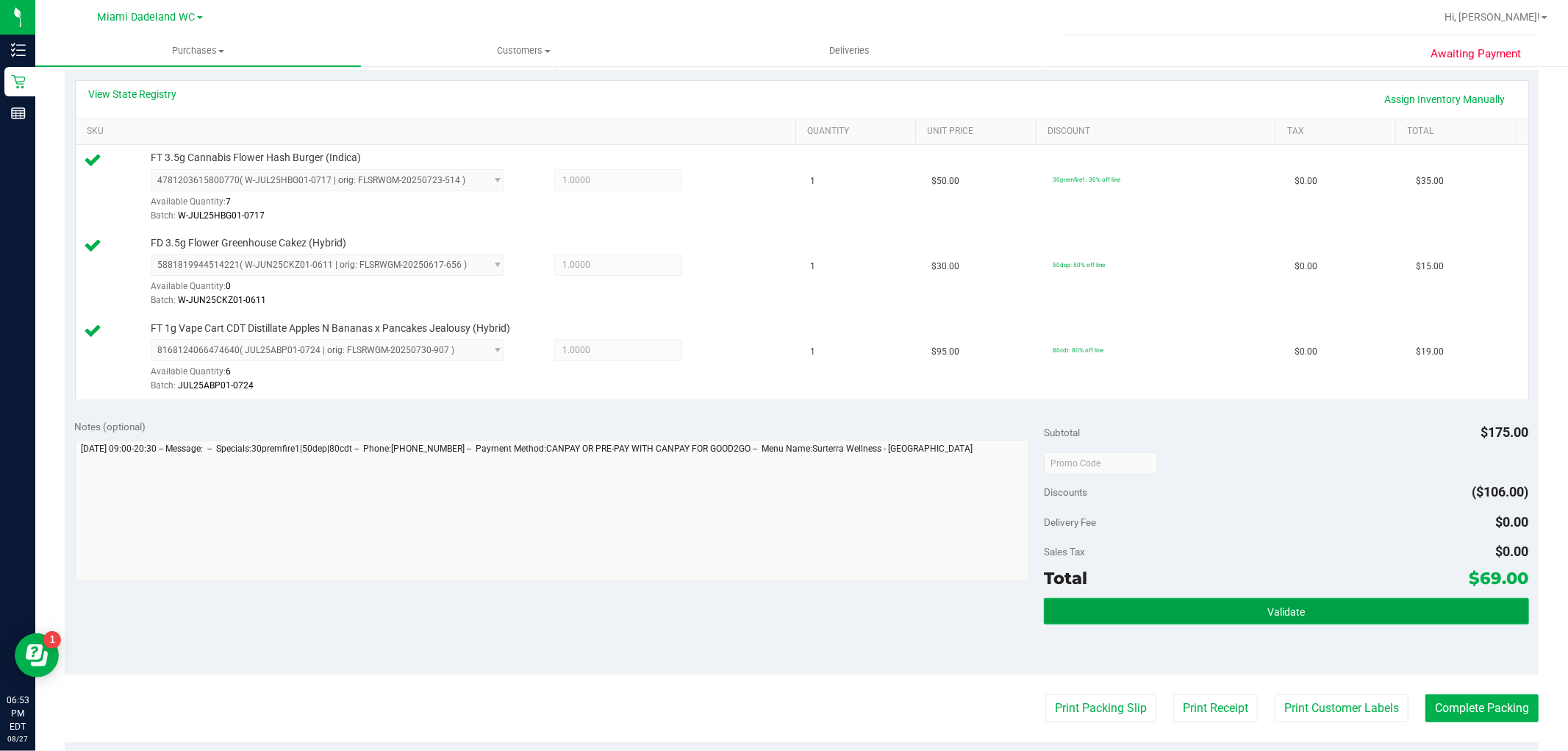
click at [1303, 605] on button "Validate" at bounding box center [1286, 611] width 485 height 26
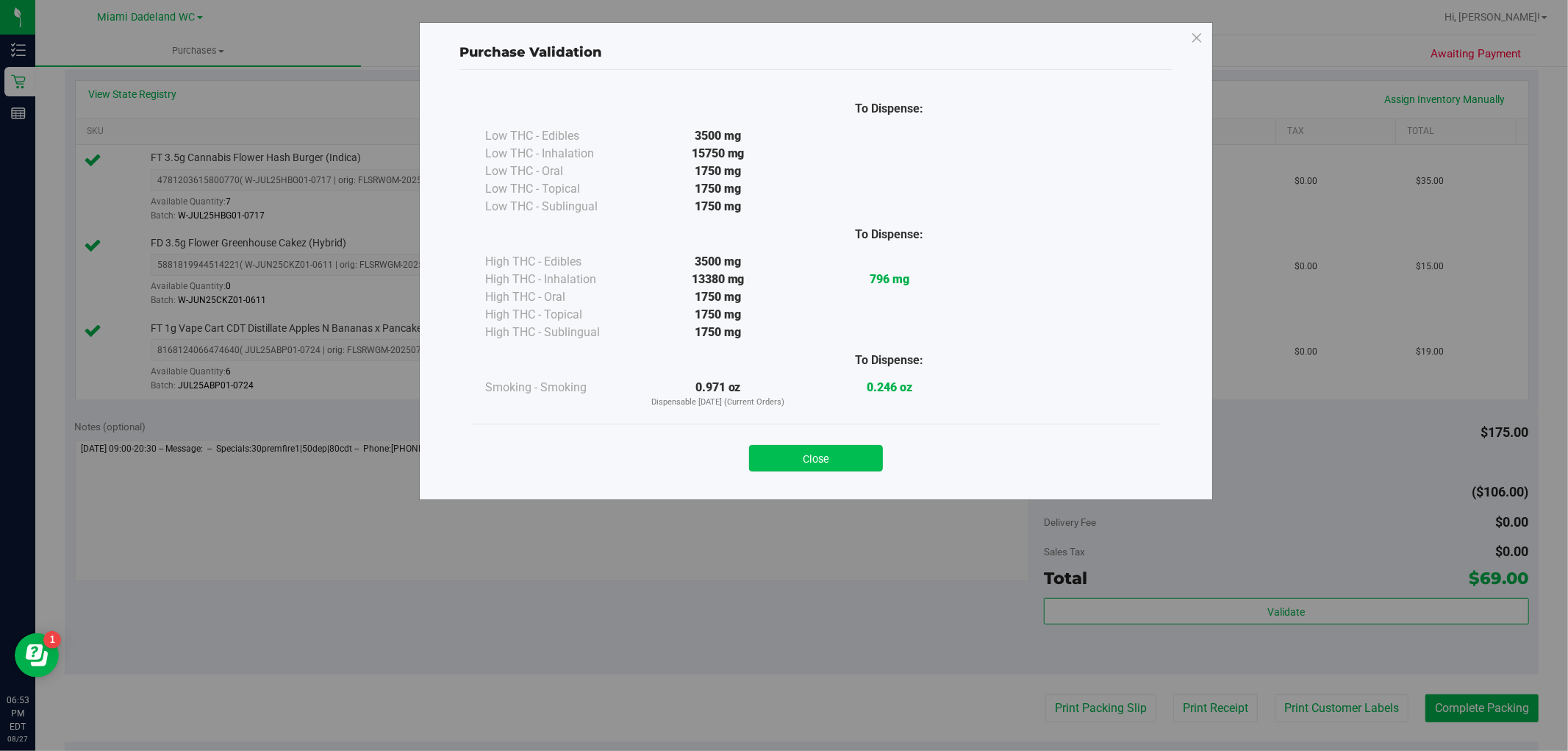
click at [827, 465] on button "Close" at bounding box center [816, 458] width 134 height 26
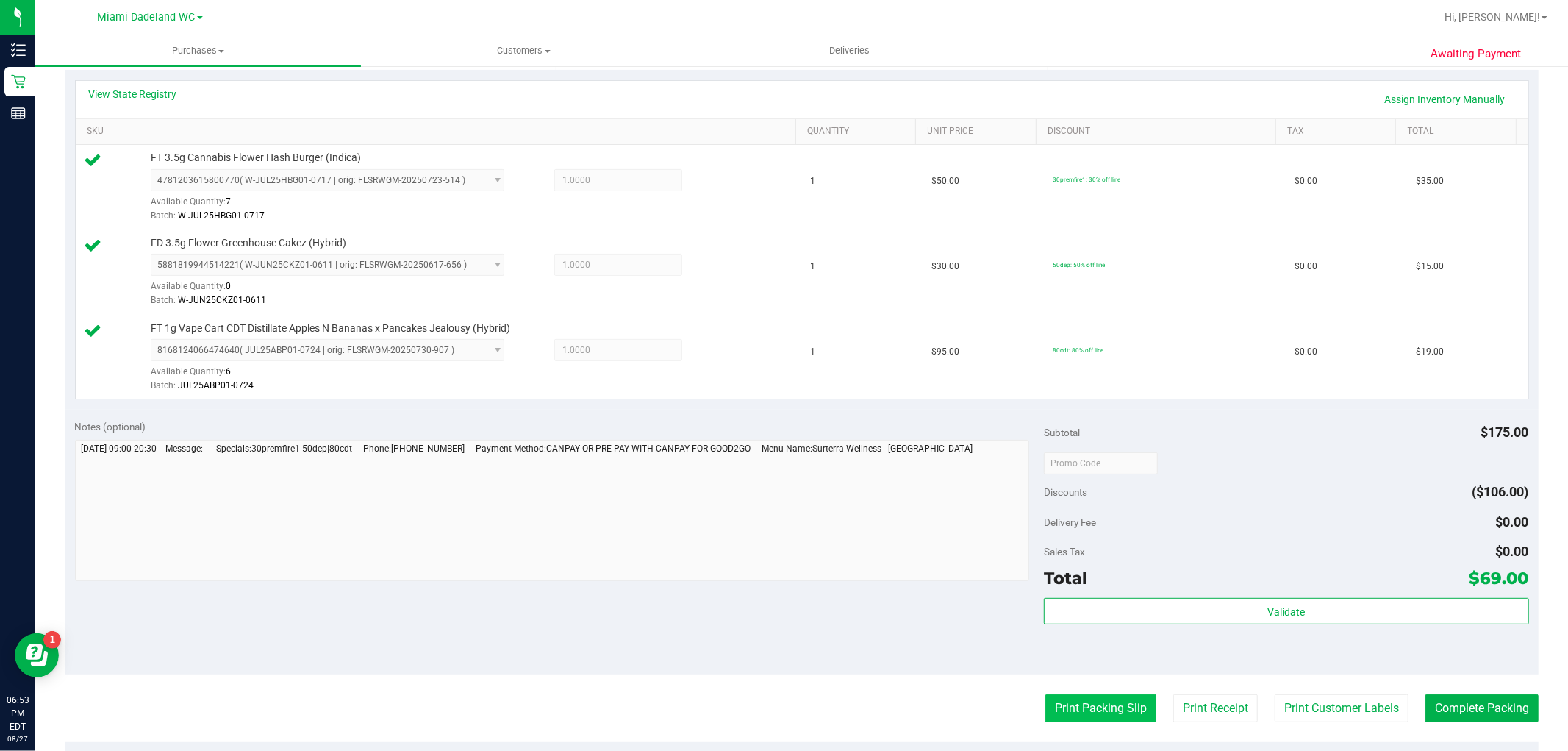
click at [1090, 703] on button "Print Packing Slip" at bounding box center [1100, 708] width 111 height 28
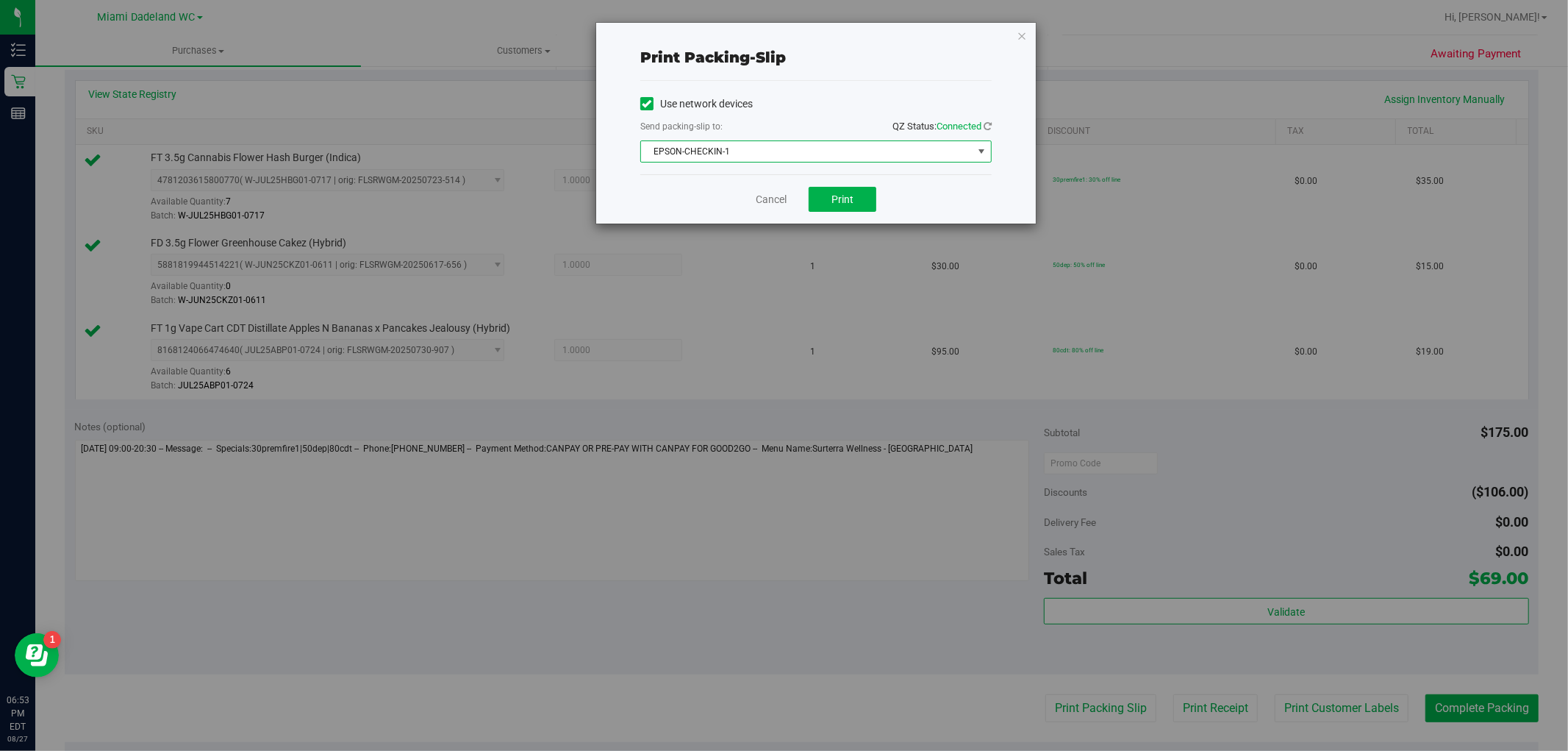
click at [841, 150] on span "EPSON-CHECKIN-1" at bounding box center [807, 151] width 332 height 21
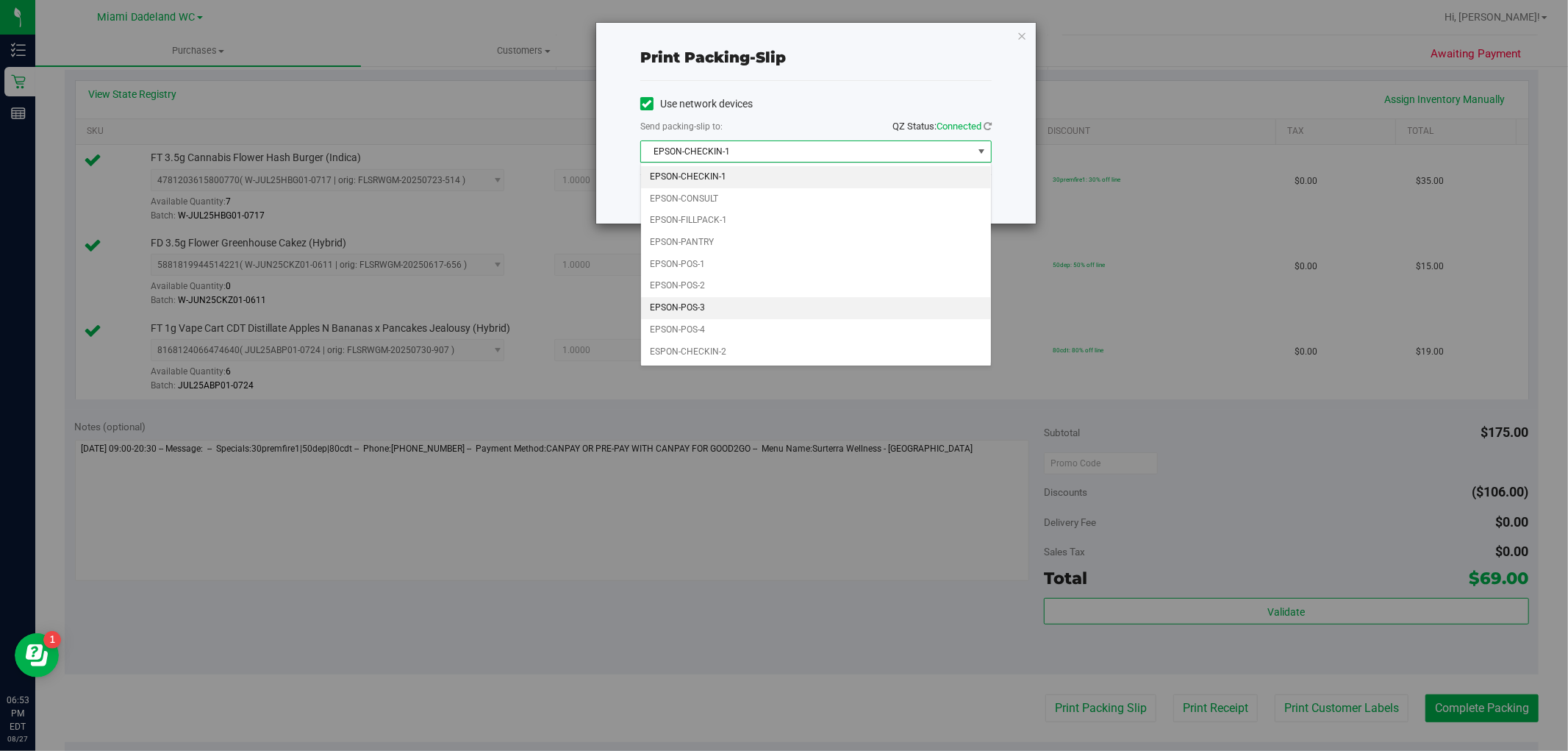
click at [730, 303] on li "EPSON-POS-3" at bounding box center [816, 308] width 350 height 22
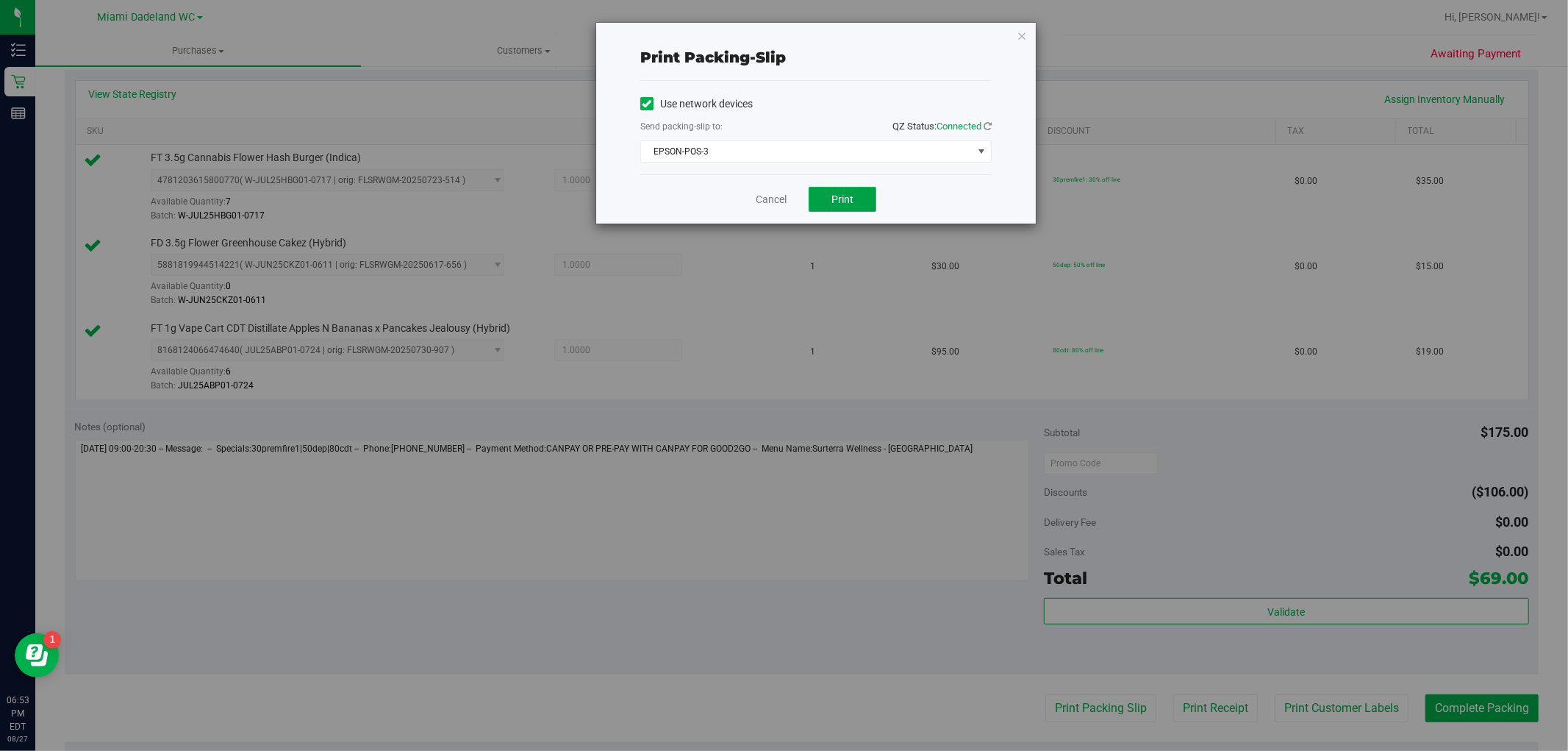
click at [863, 199] on button "Print" at bounding box center [842, 199] width 67 height 25
click at [775, 196] on link "Cancel" at bounding box center [771, 199] width 31 height 16
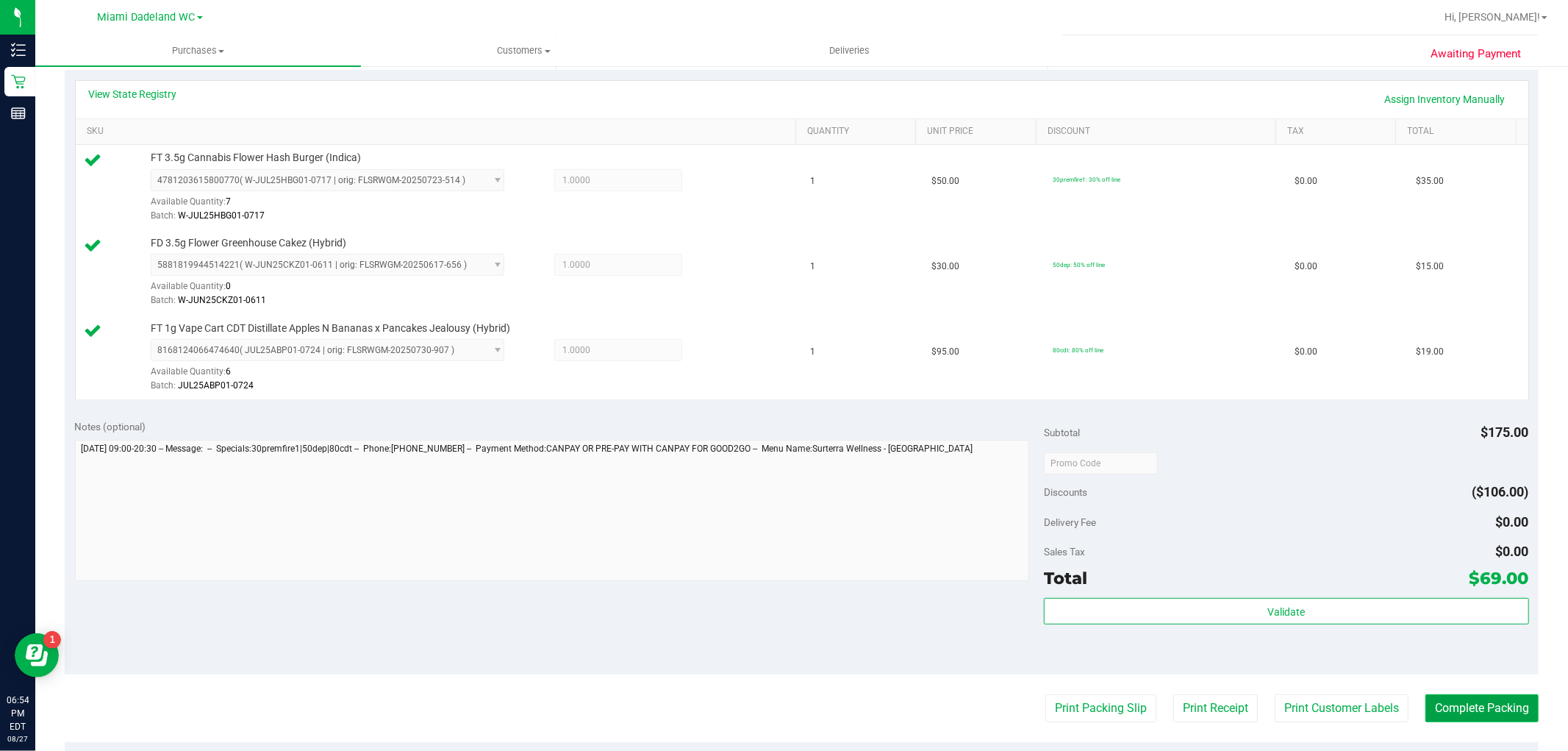
click at [1493, 712] on button "Complete Packing" at bounding box center [1482, 708] width 113 height 28
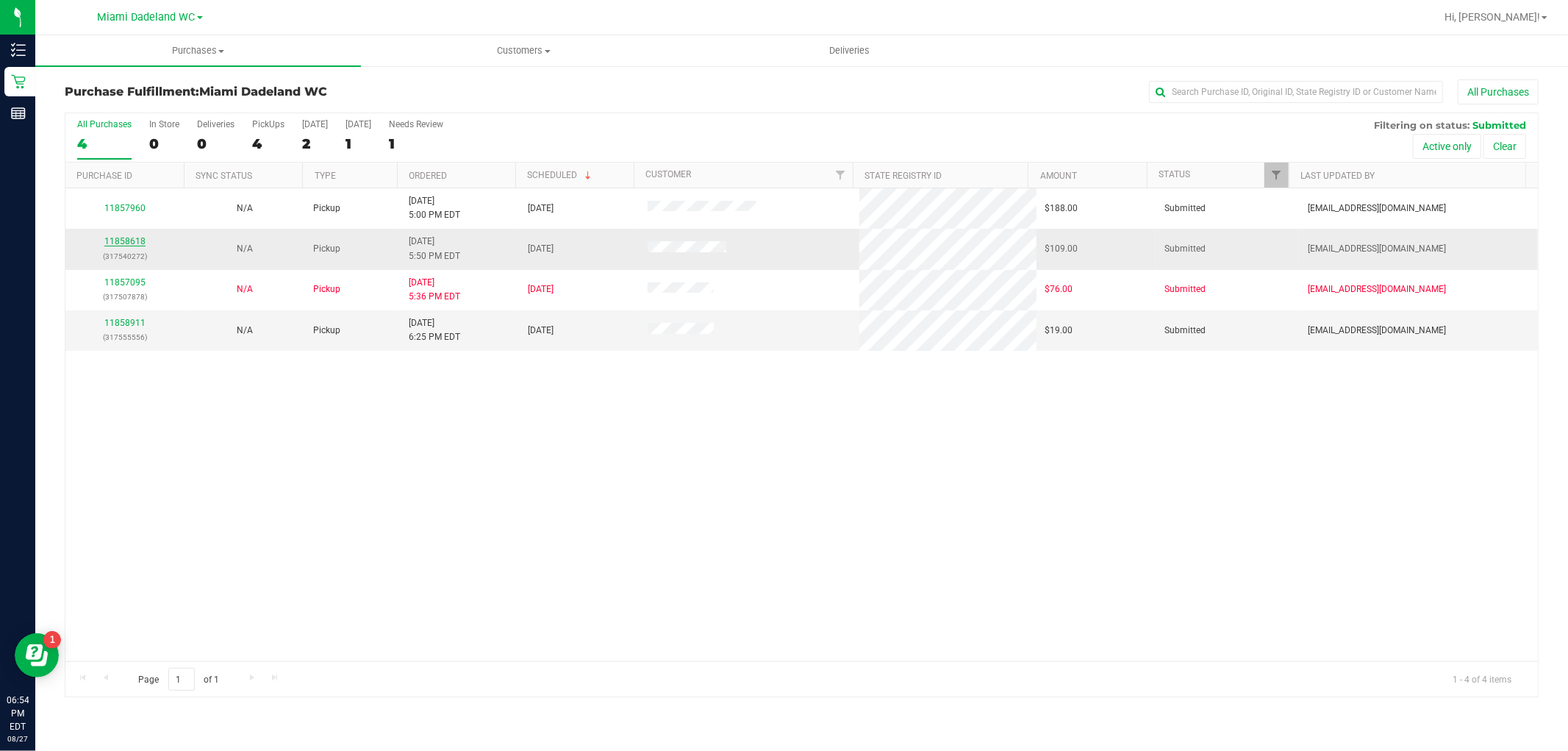
click at [130, 240] on link "11858618" at bounding box center [125, 241] width 41 height 10
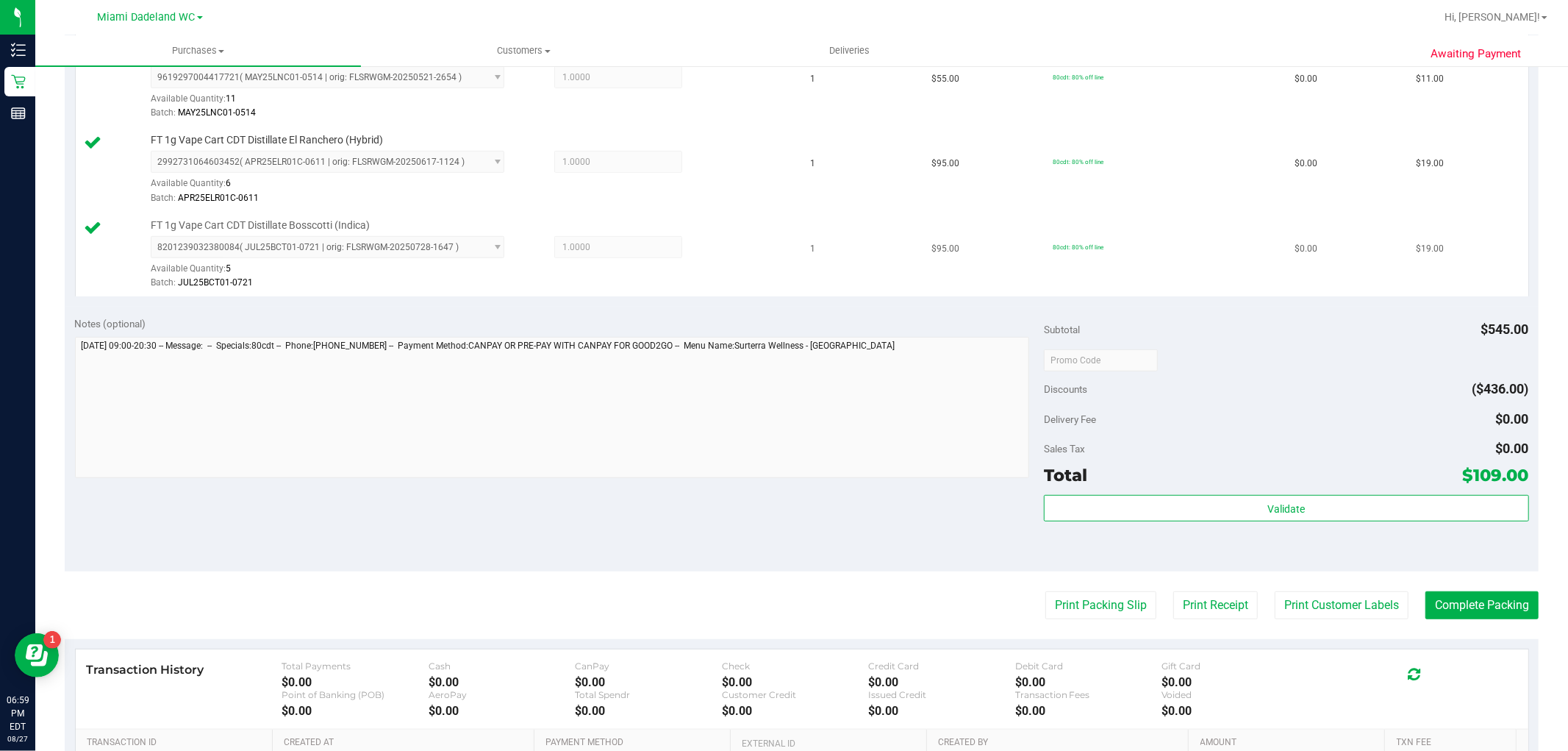
scroll to position [653, 0]
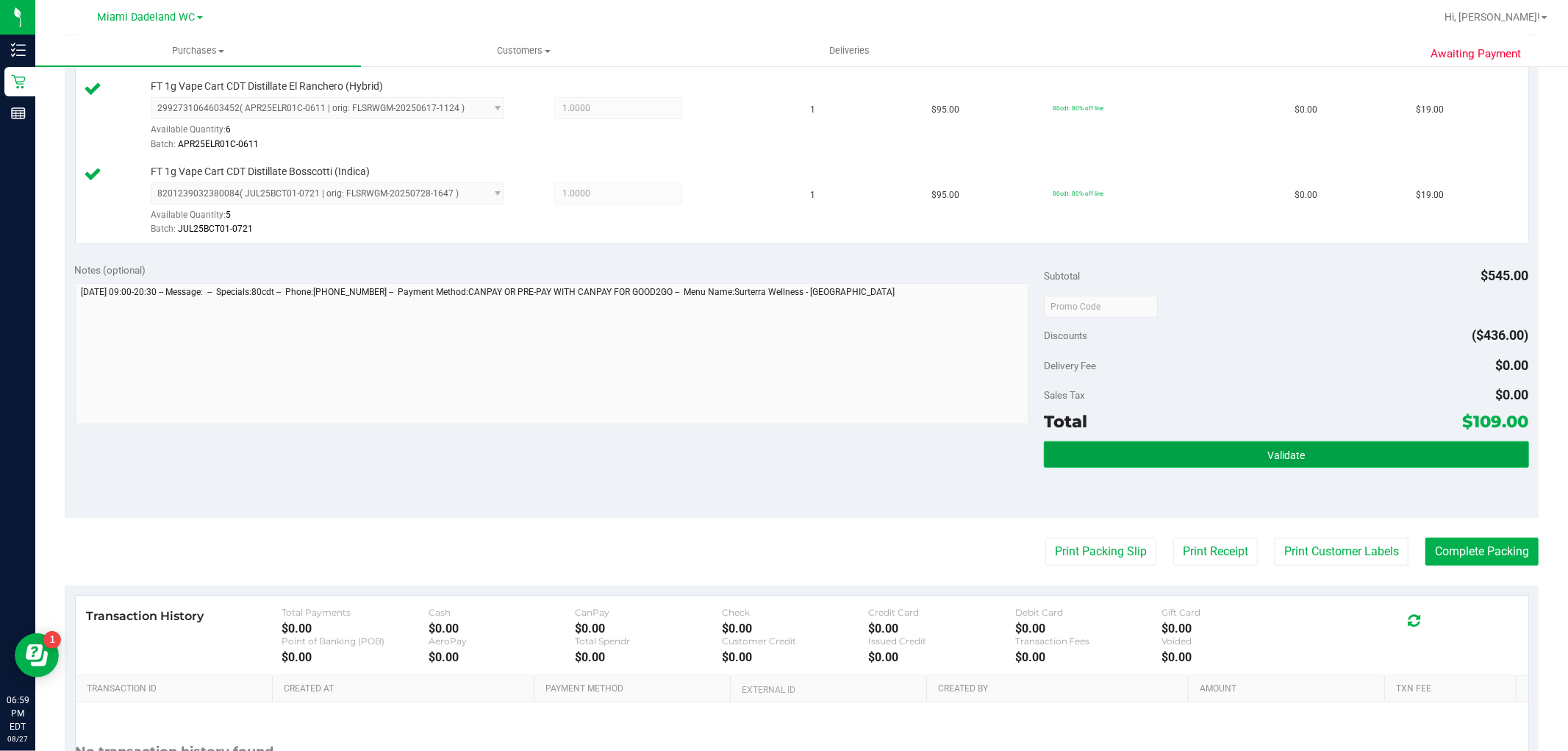
click at [1044, 449] on button "Validate" at bounding box center [1286, 455] width 485 height 26
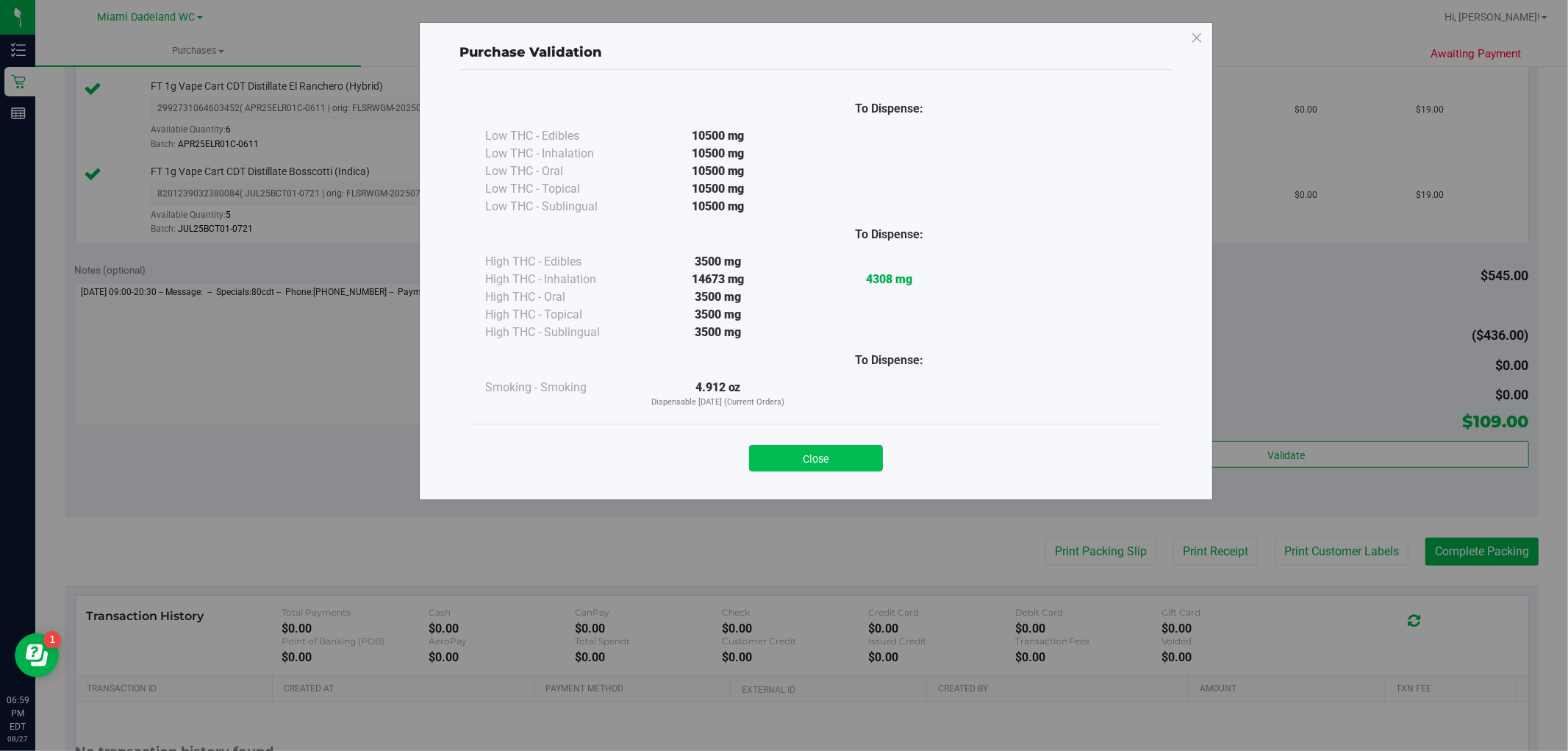
click at [813, 457] on button "Close" at bounding box center [816, 458] width 134 height 26
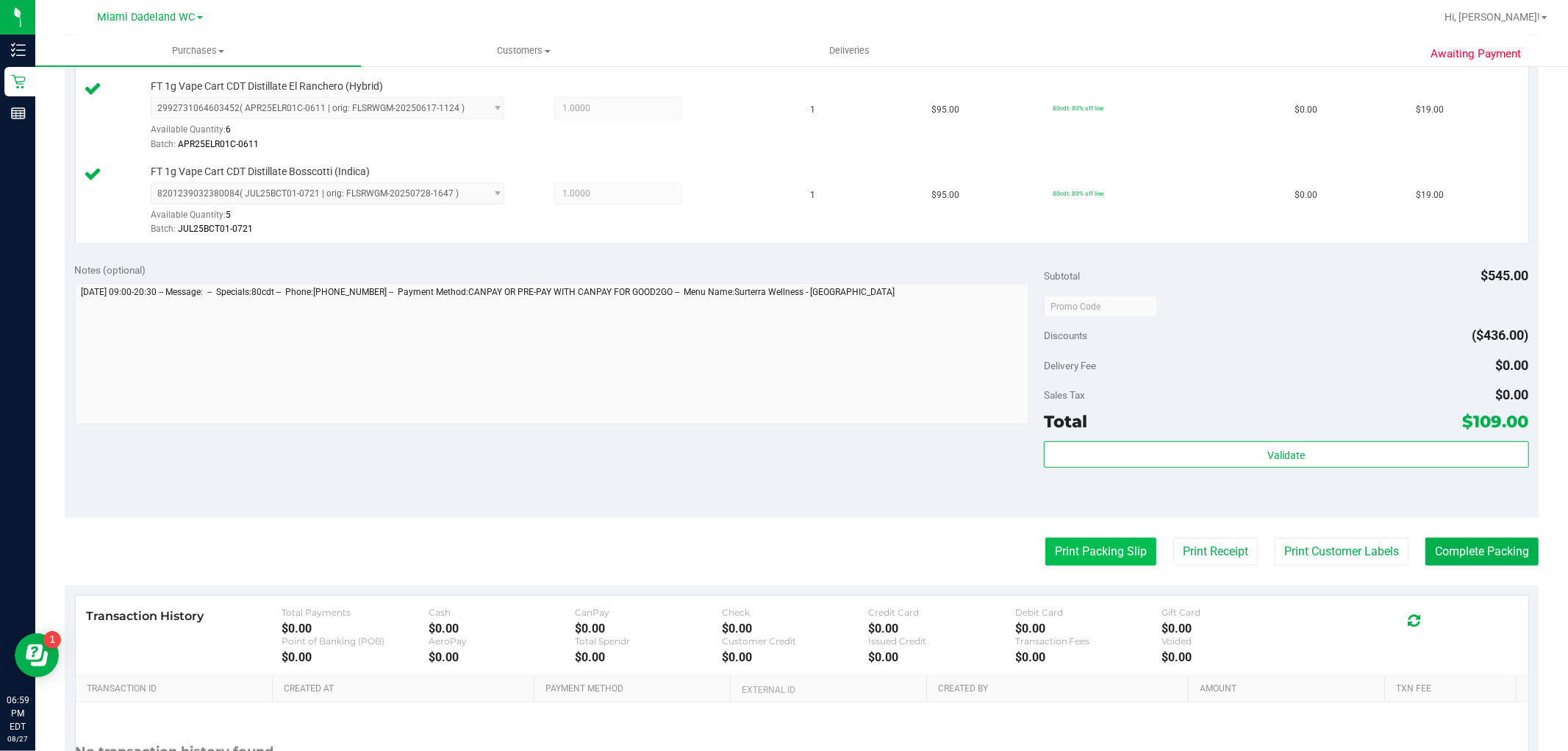
click at [1045, 556] on button "Print Packing Slip" at bounding box center [1100, 552] width 111 height 28
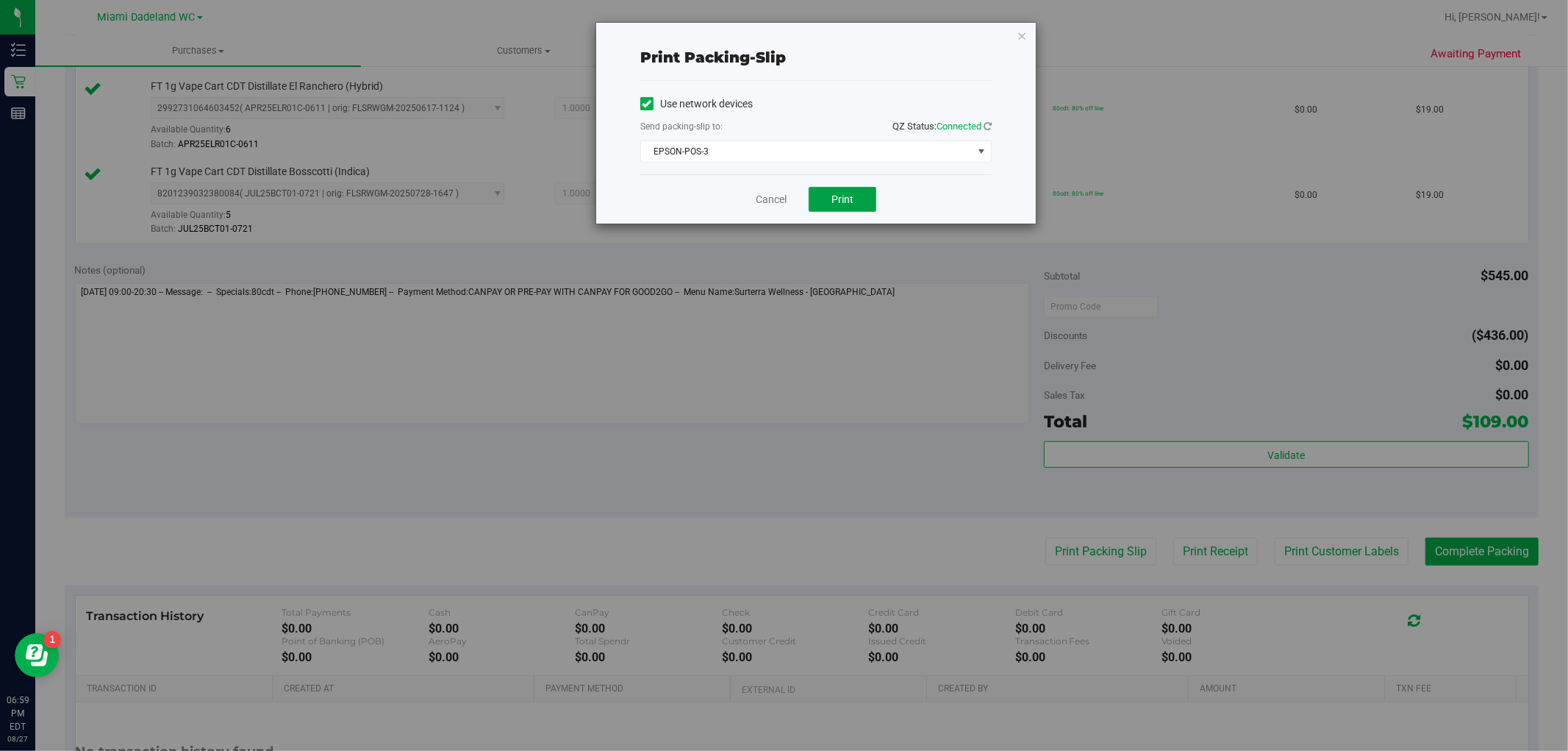
click at [841, 191] on button "Print" at bounding box center [842, 199] width 67 height 25
click at [782, 200] on link "Cancel" at bounding box center [771, 199] width 31 height 16
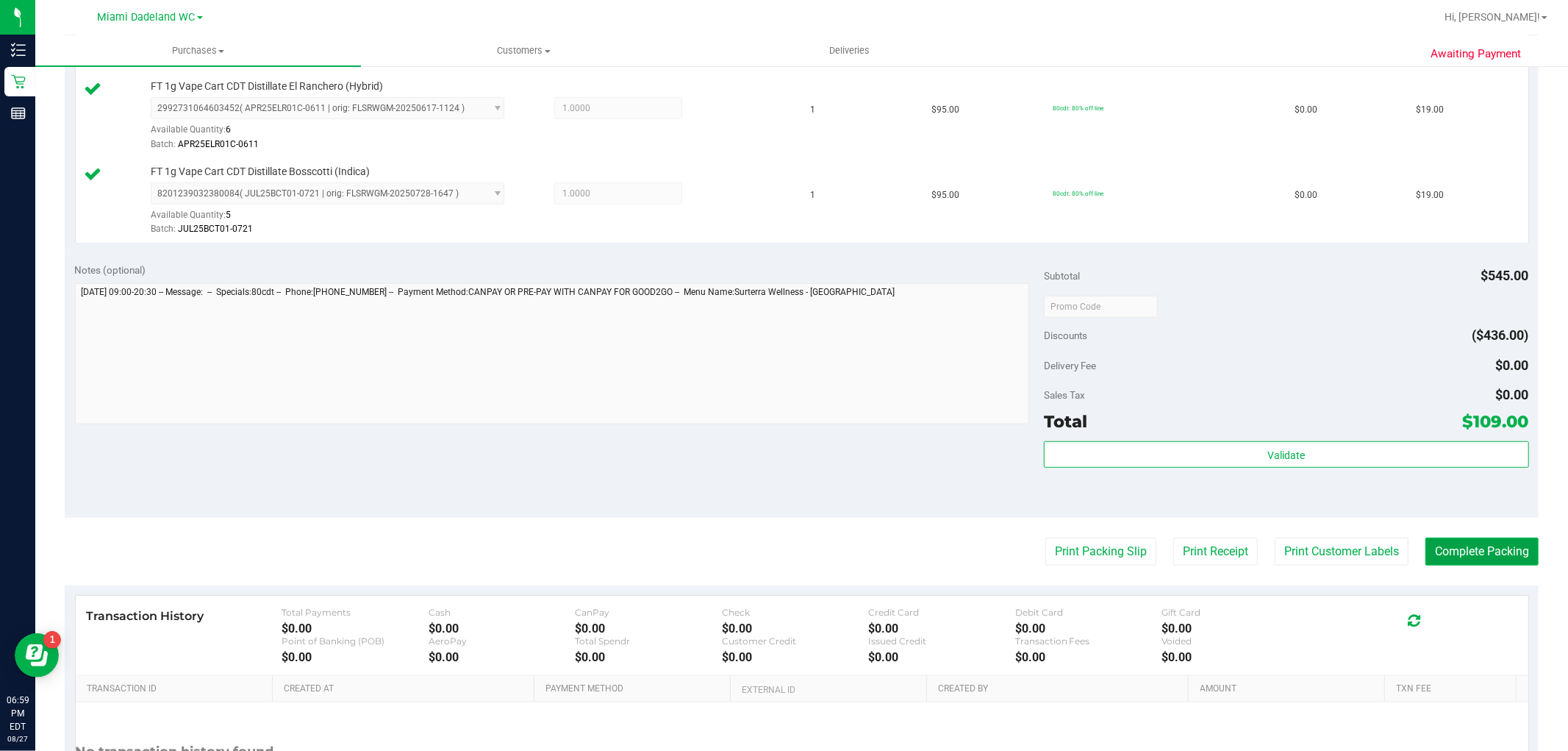
click at [1456, 552] on button "Complete Packing" at bounding box center [1482, 552] width 113 height 28
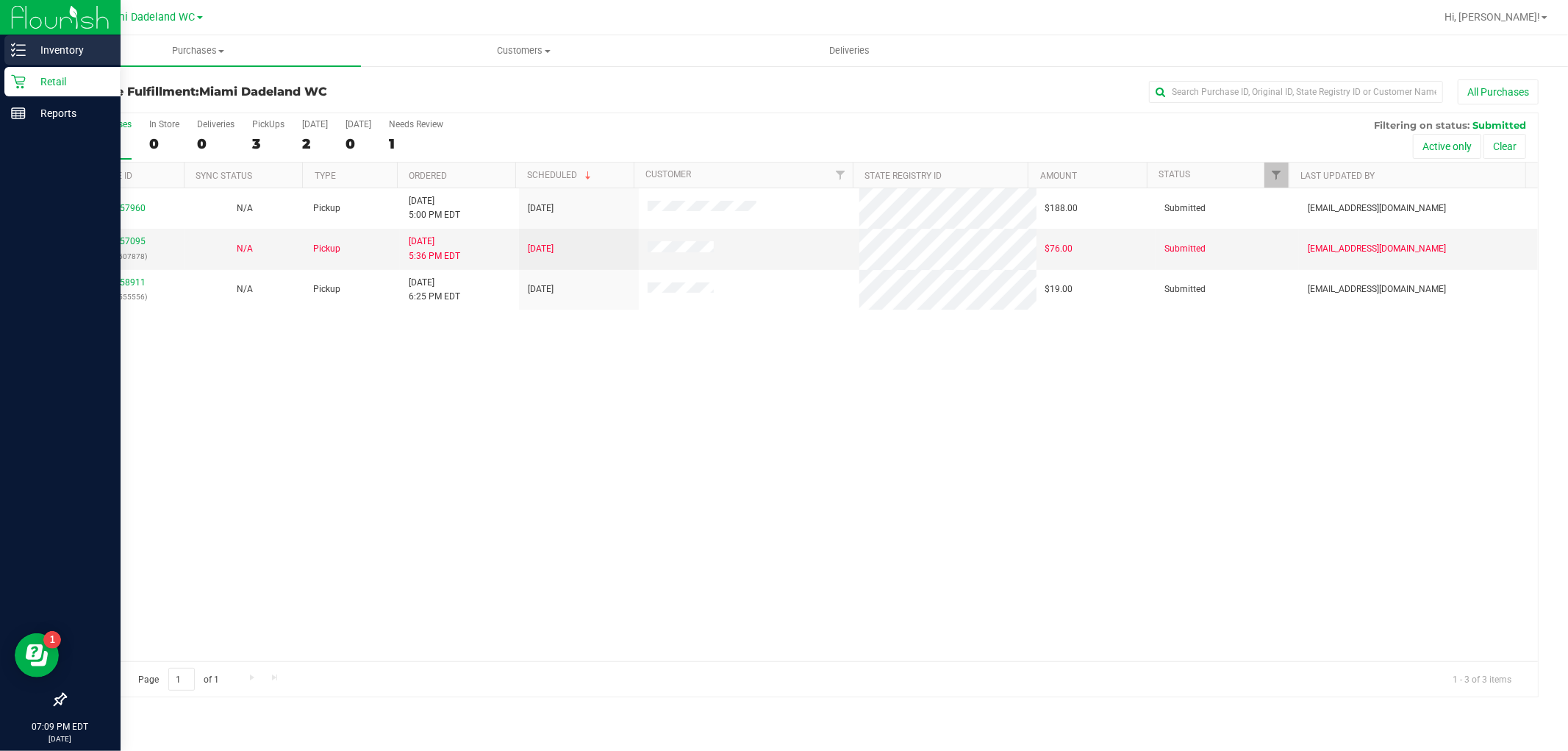
click at [52, 60] on div "Inventory" at bounding box center [63, 50] width 116 height 29
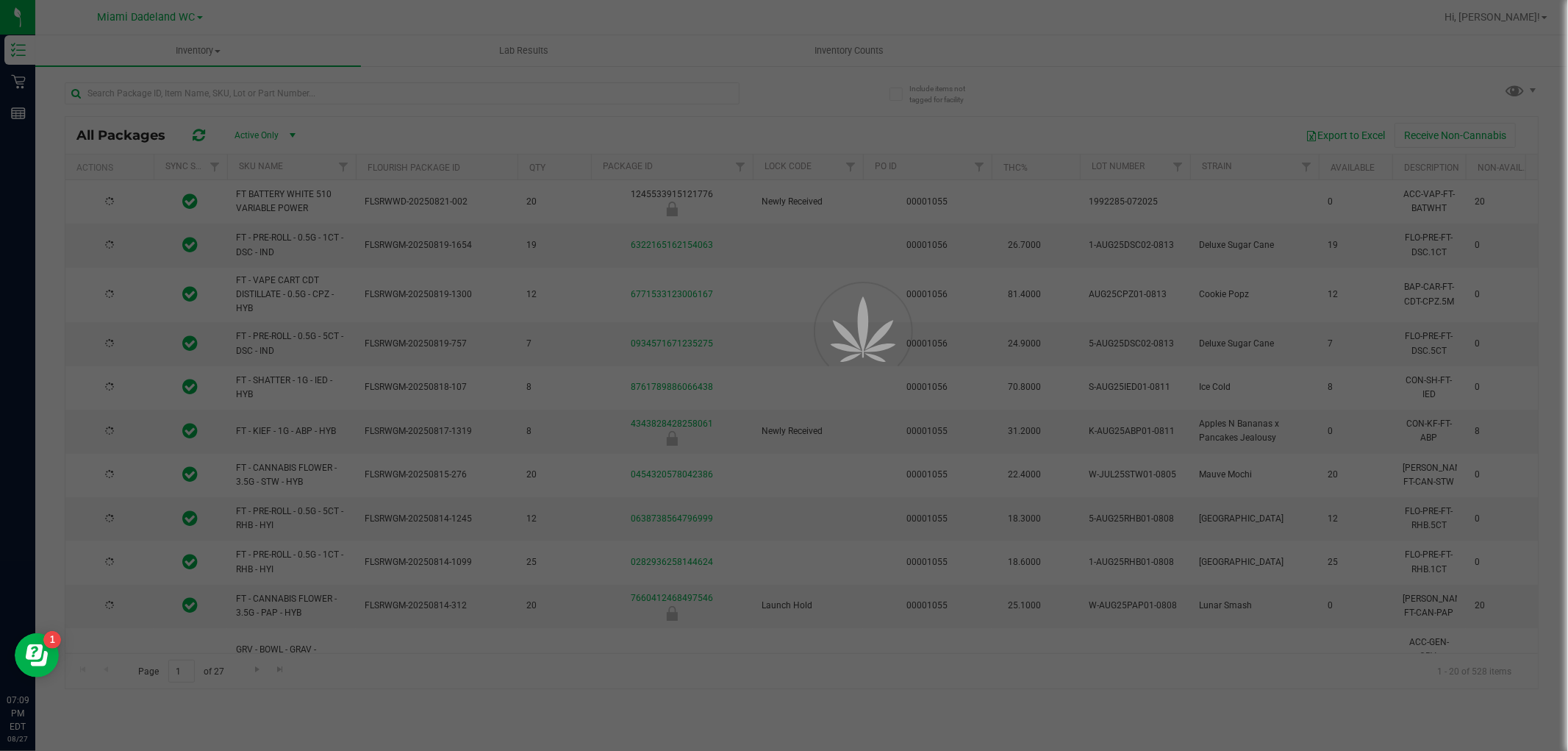
drag, startPoint x: 135, startPoint y: 109, endPoint x: 150, endPoint y: 90, distance: 24.2
click at [150, 90] on div at bounding box center [784, 376] width 1568 height 751
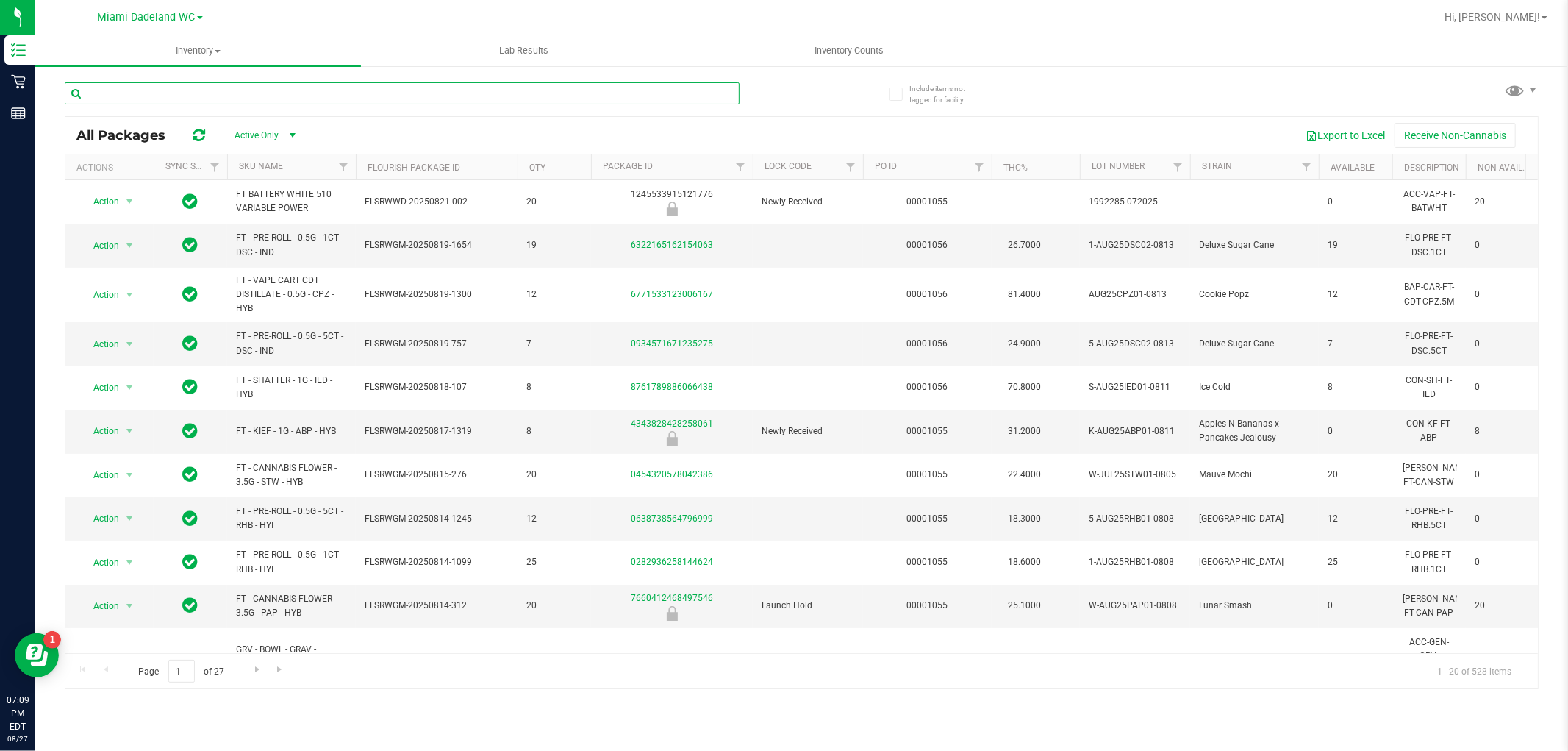
click at [150, 90] on input "text" at bounding box center [402, 93] width 675 height 22
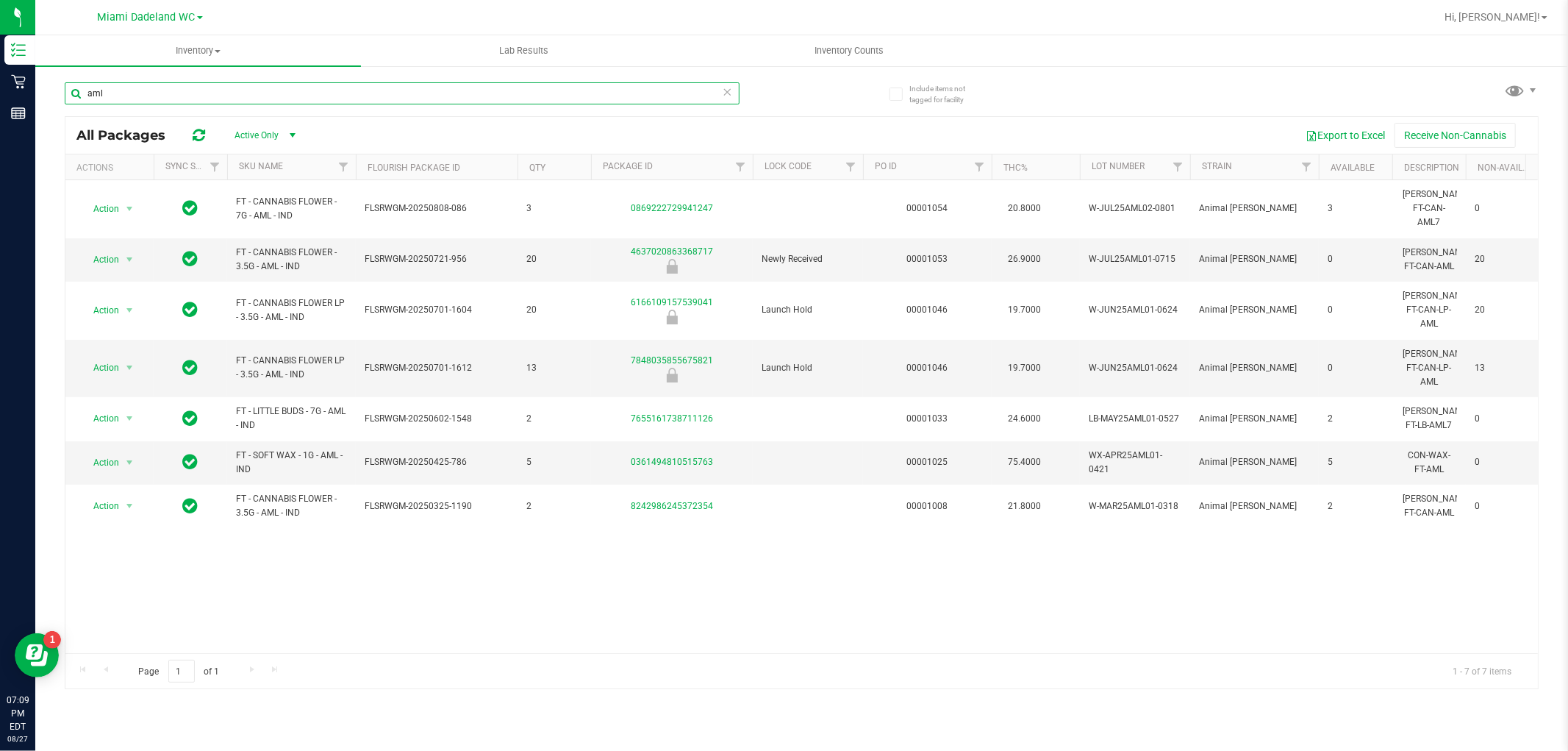
type input "aml"
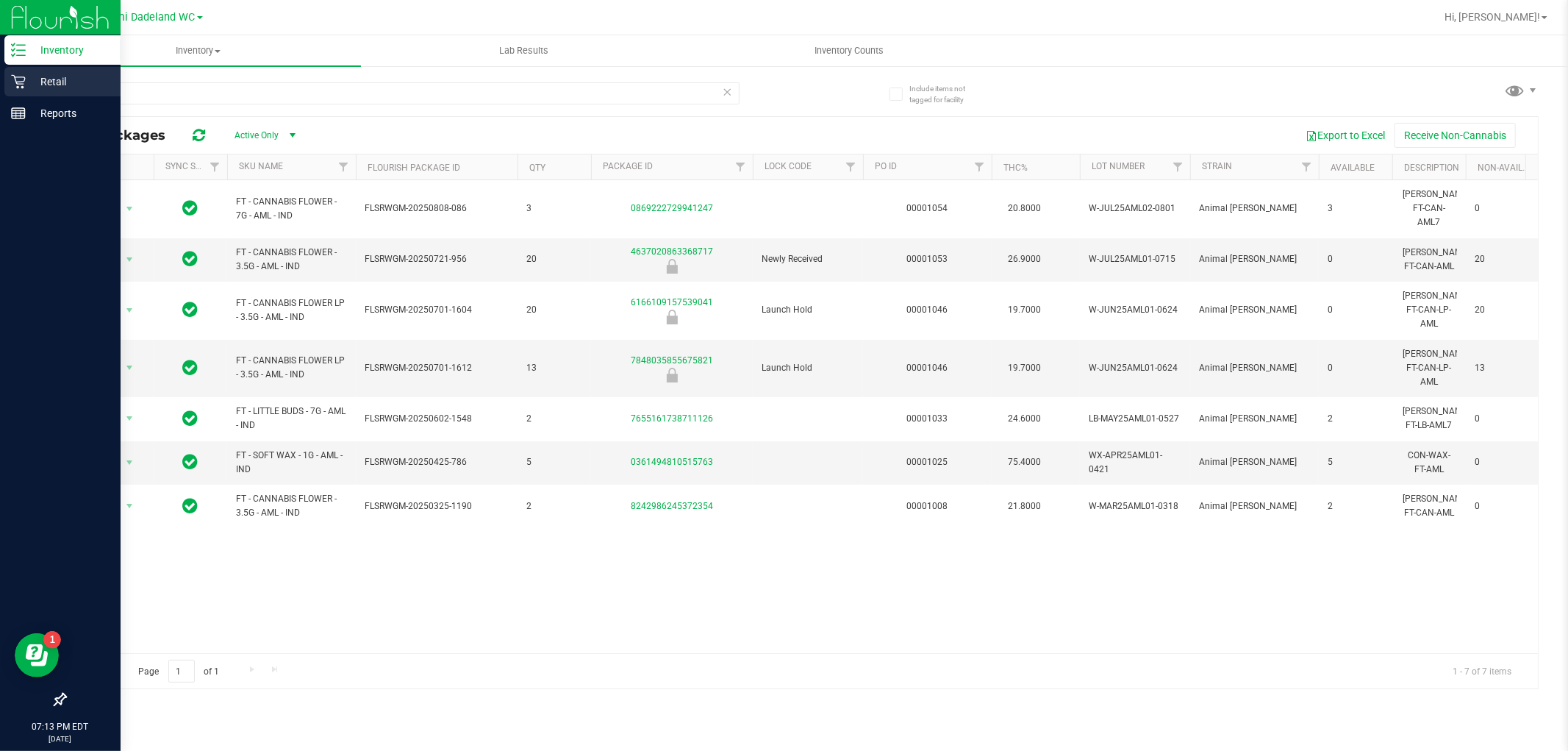
click at [19, 83] on icon at bounding box center [18, 81] width 15 height 15
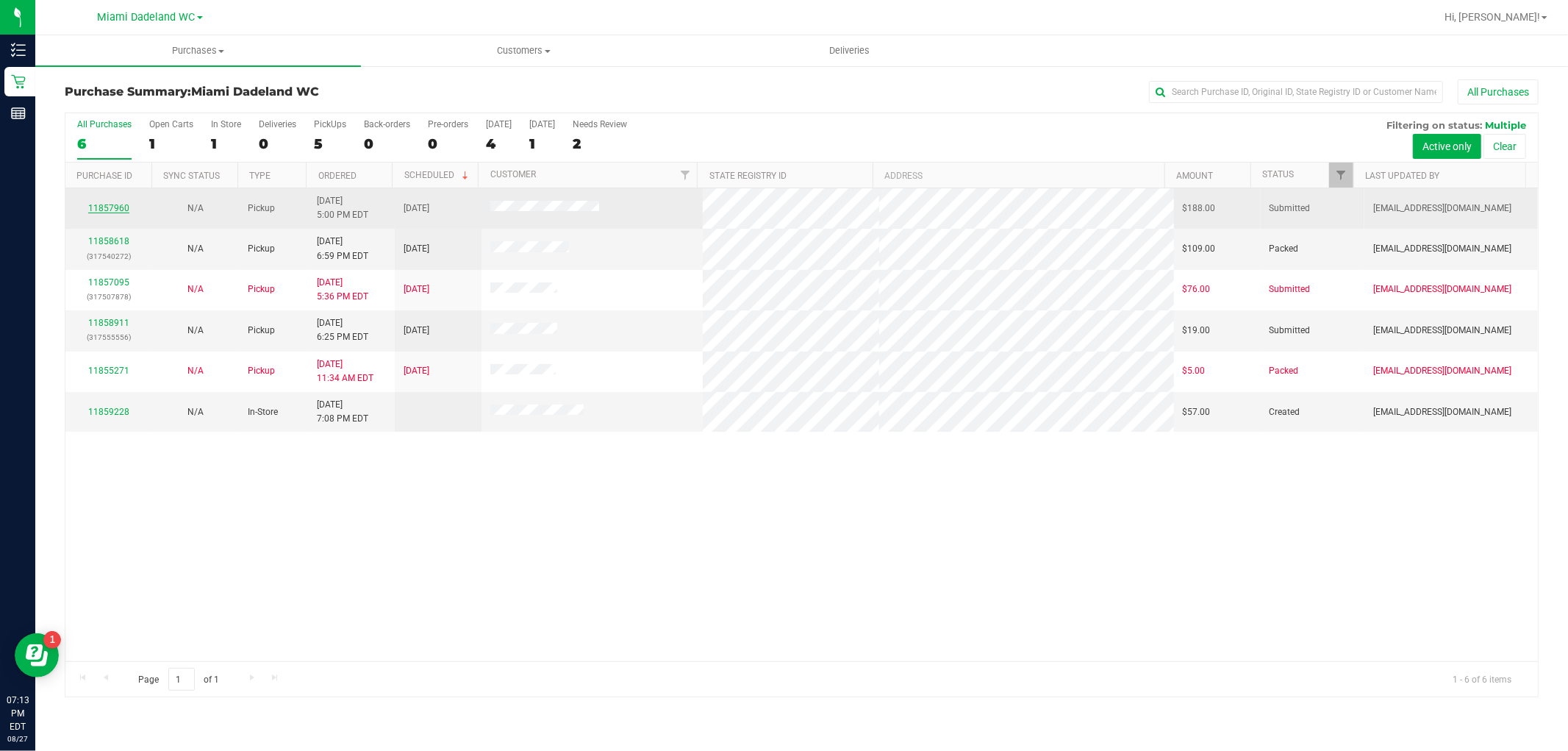
click at [116, 203] on link "11857960" at bounding box center [109, 208] width 41 height 10
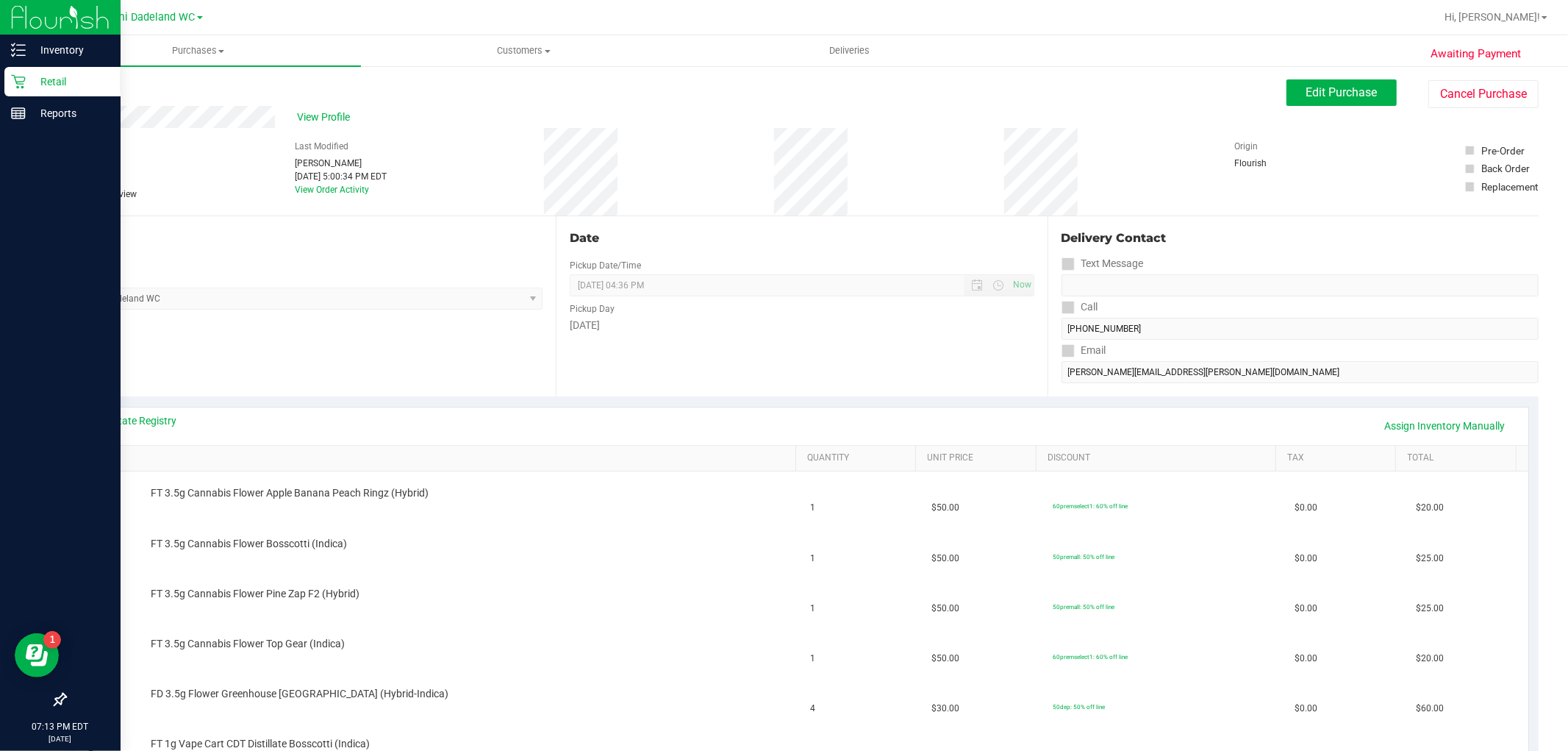
click at [16, 77] on icon at bounding box center [18, 82] width 14 height 14
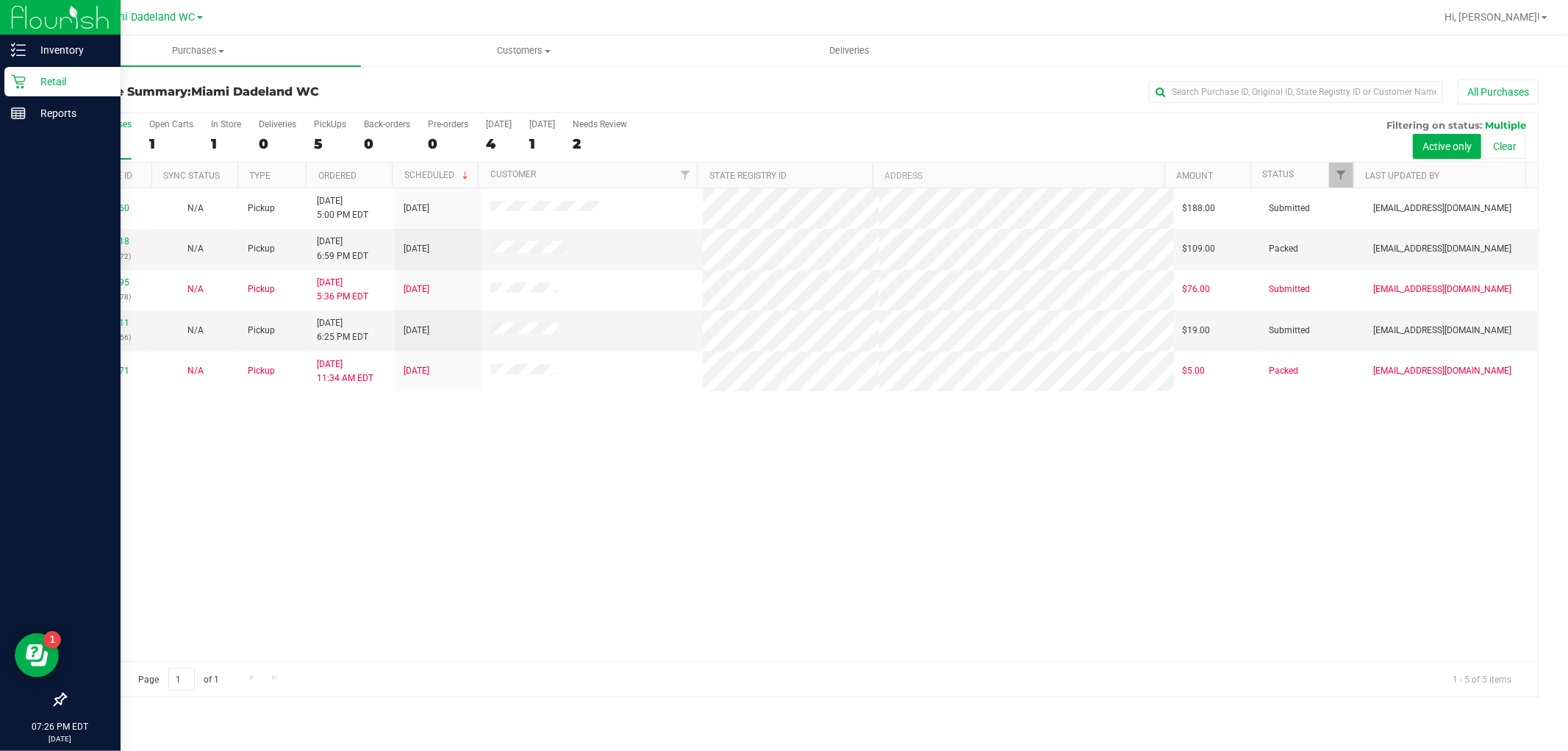
click at [44, 33] on img at bounding box center [60, 17] width 98 height 35
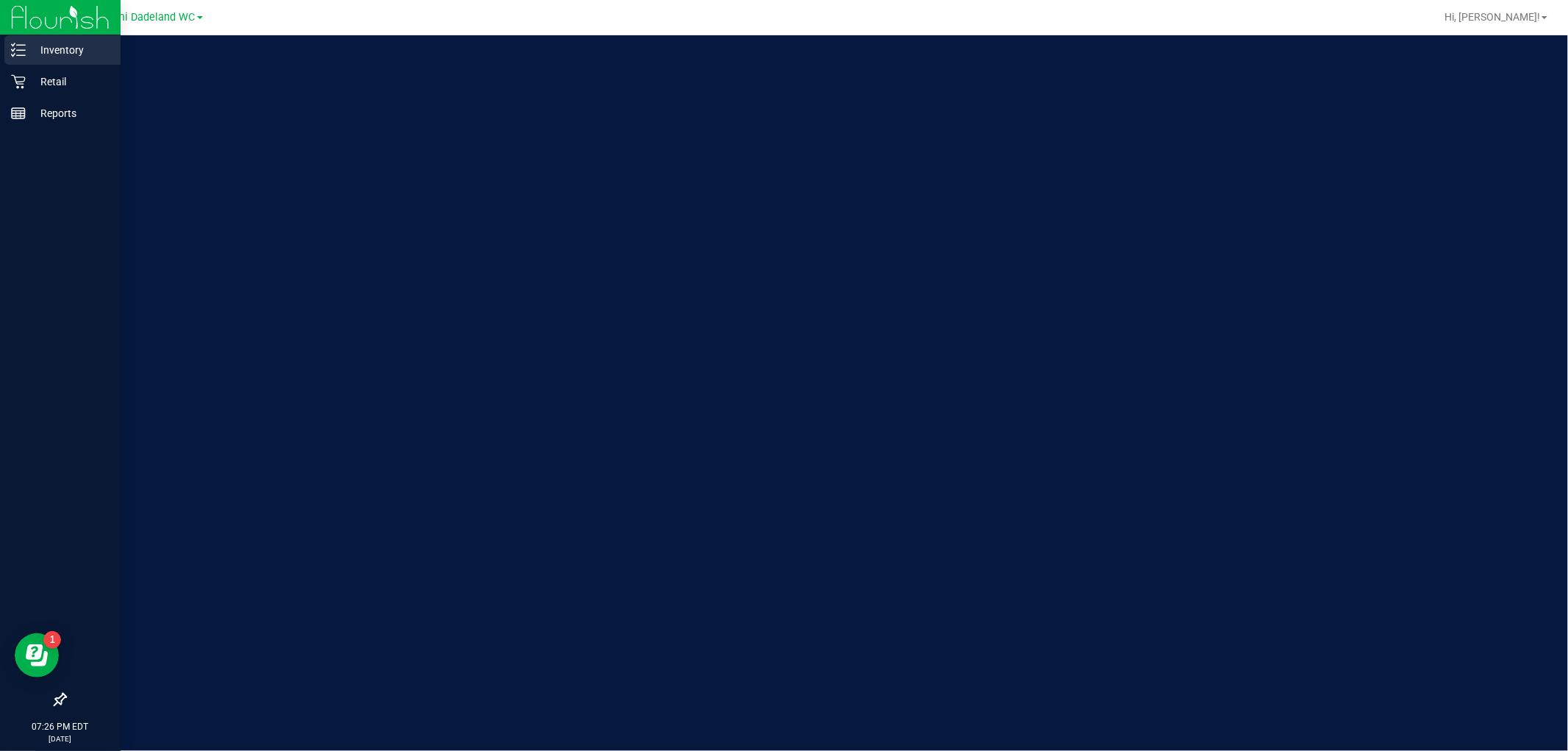
click at [45, 42] on p "Inventory" at bounding box center [70, 50] width 88 height 18
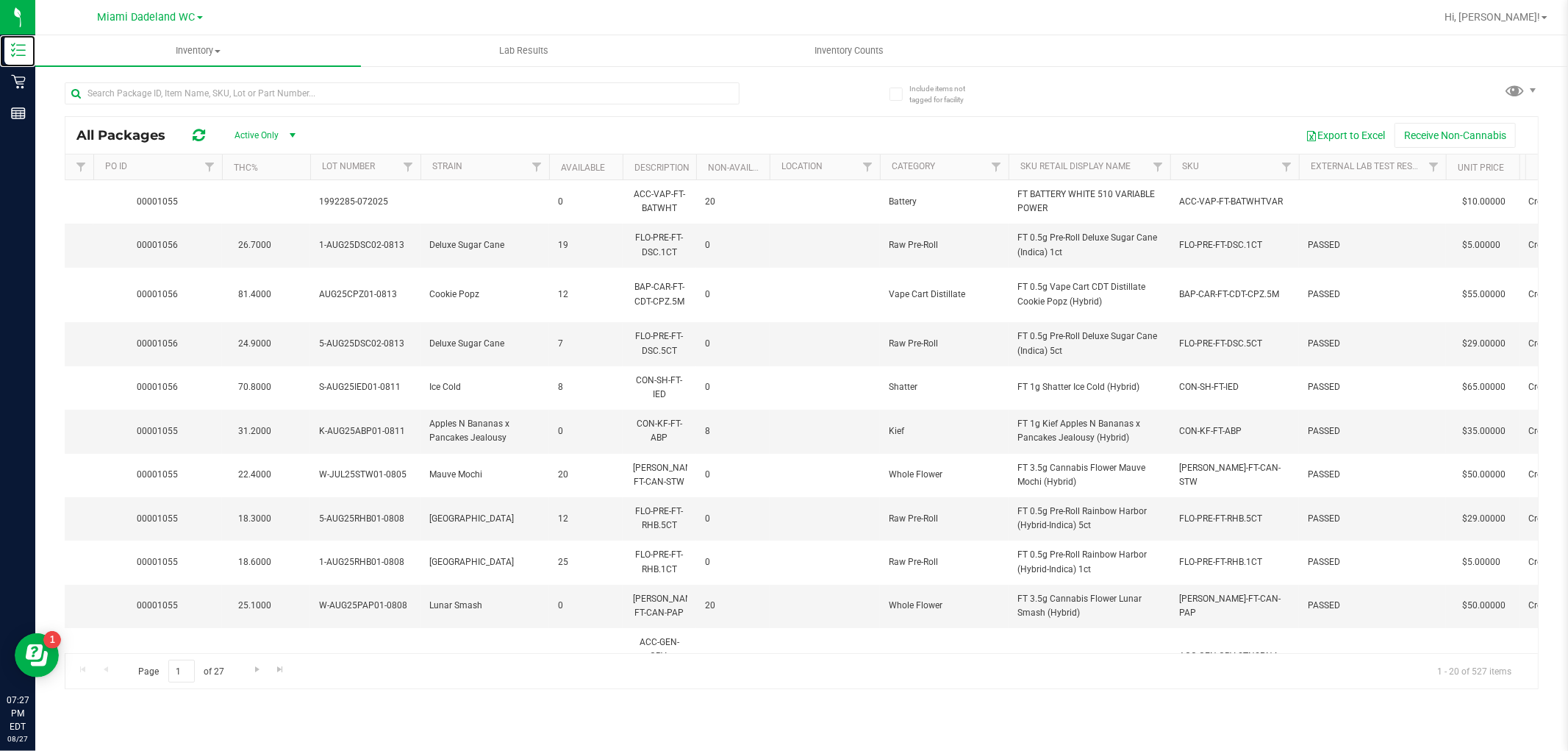
scroll to position [0, 806]
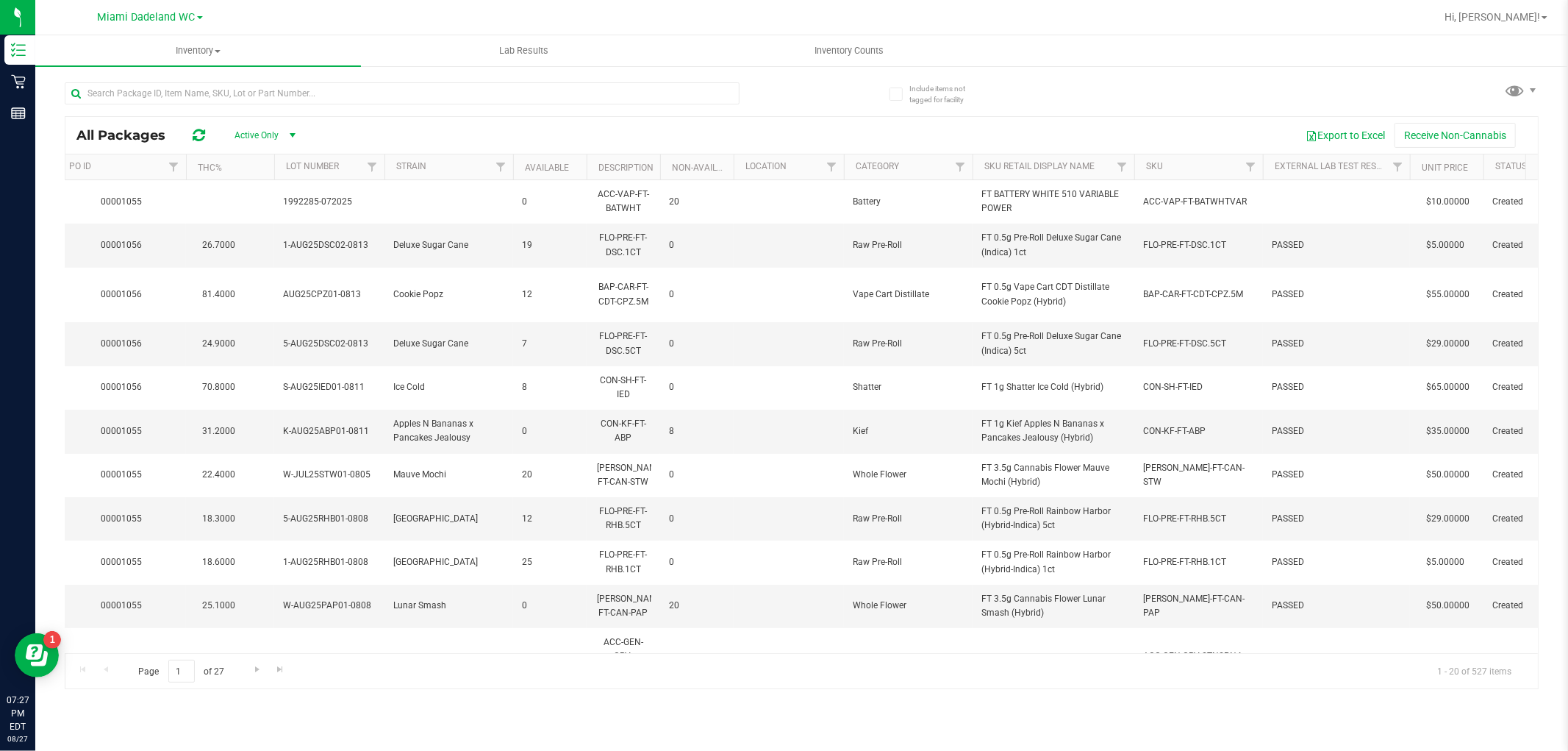
click at [1201, 172] on th "SKU" at bounding box center [1199, 167] width 129 height 26
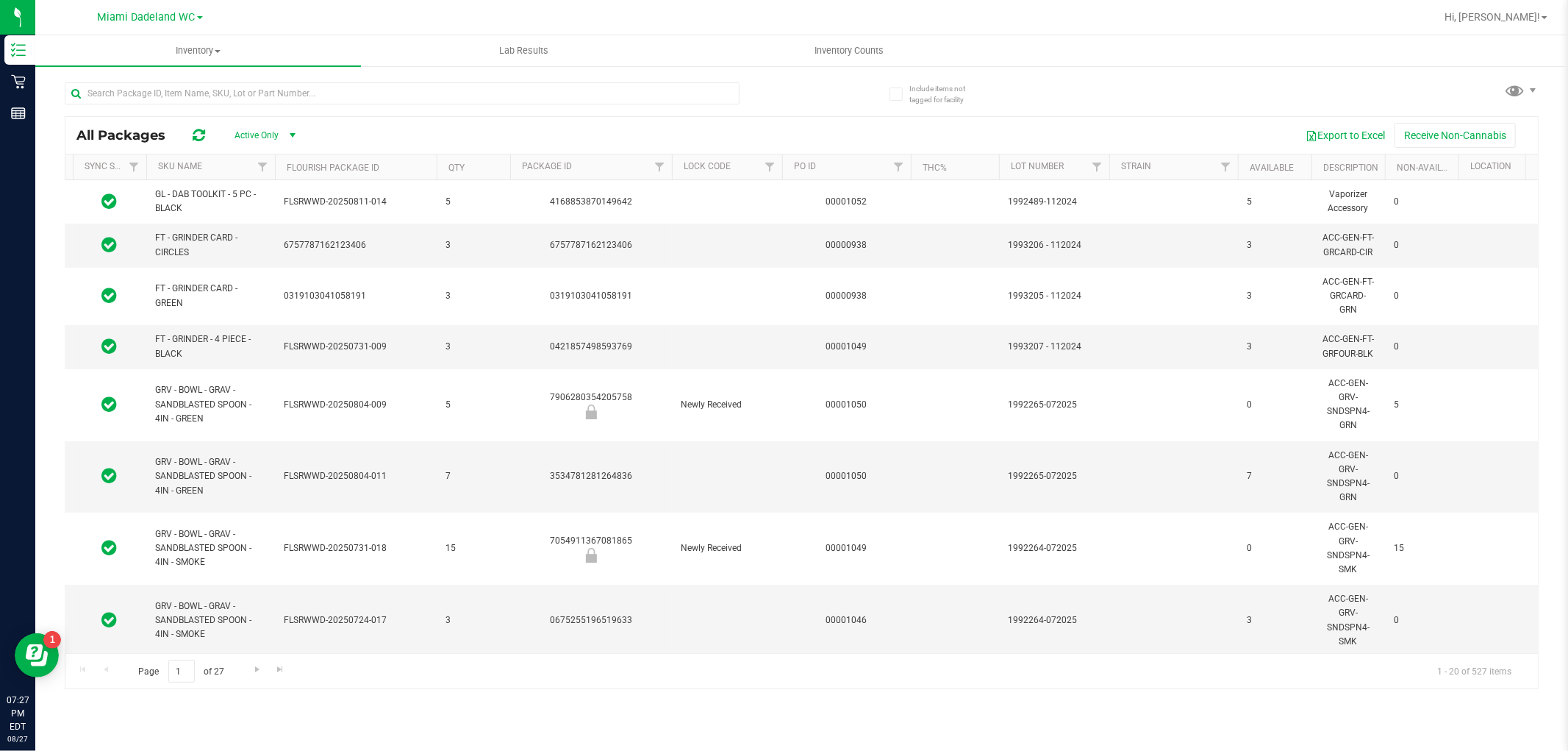
scroll to position [0, 0]
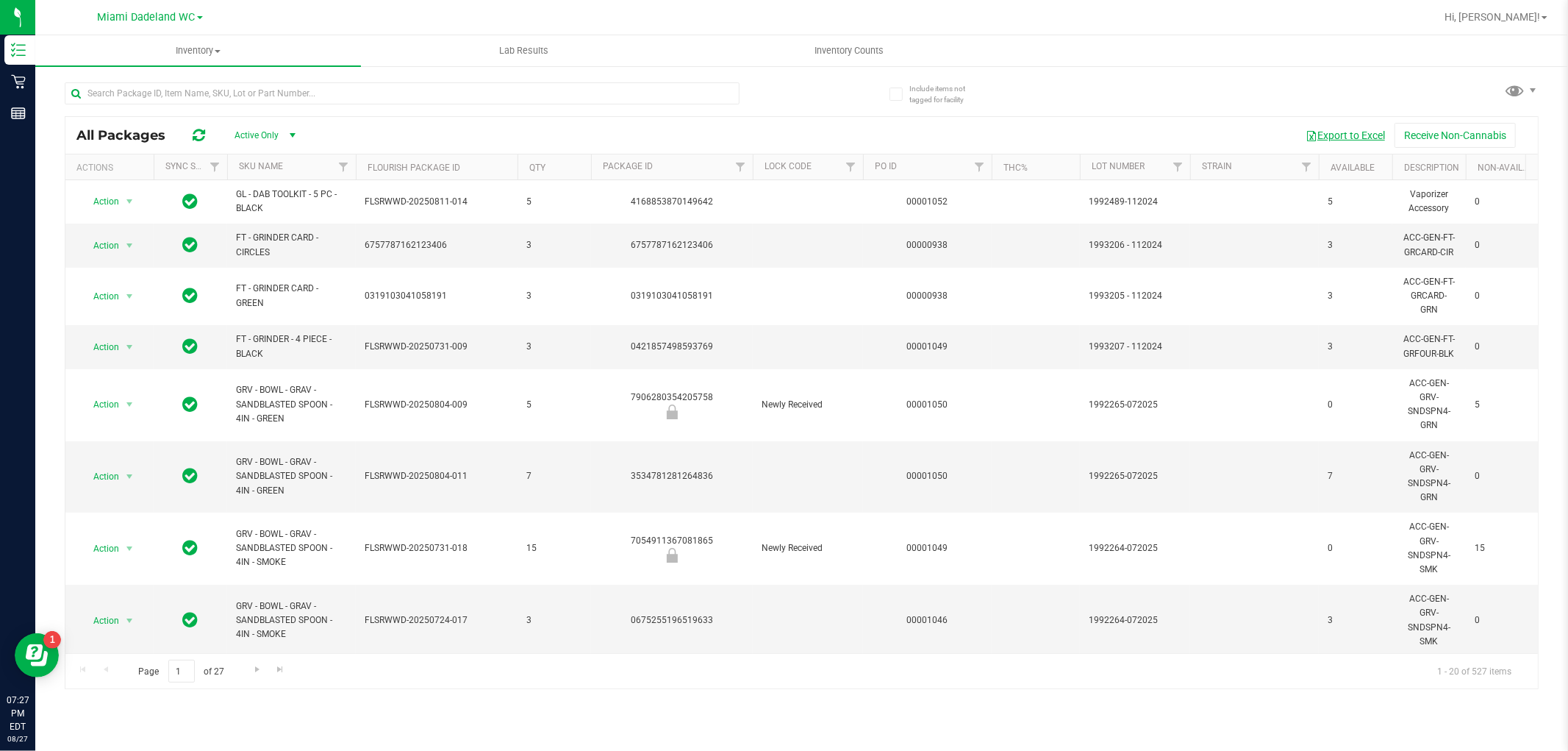
click at [1352, 133] on button "Export to Excel" at bounding box center [1345, 135] width 98 height 25
